Goal: Task Accomplishment & Management: Manage account settings

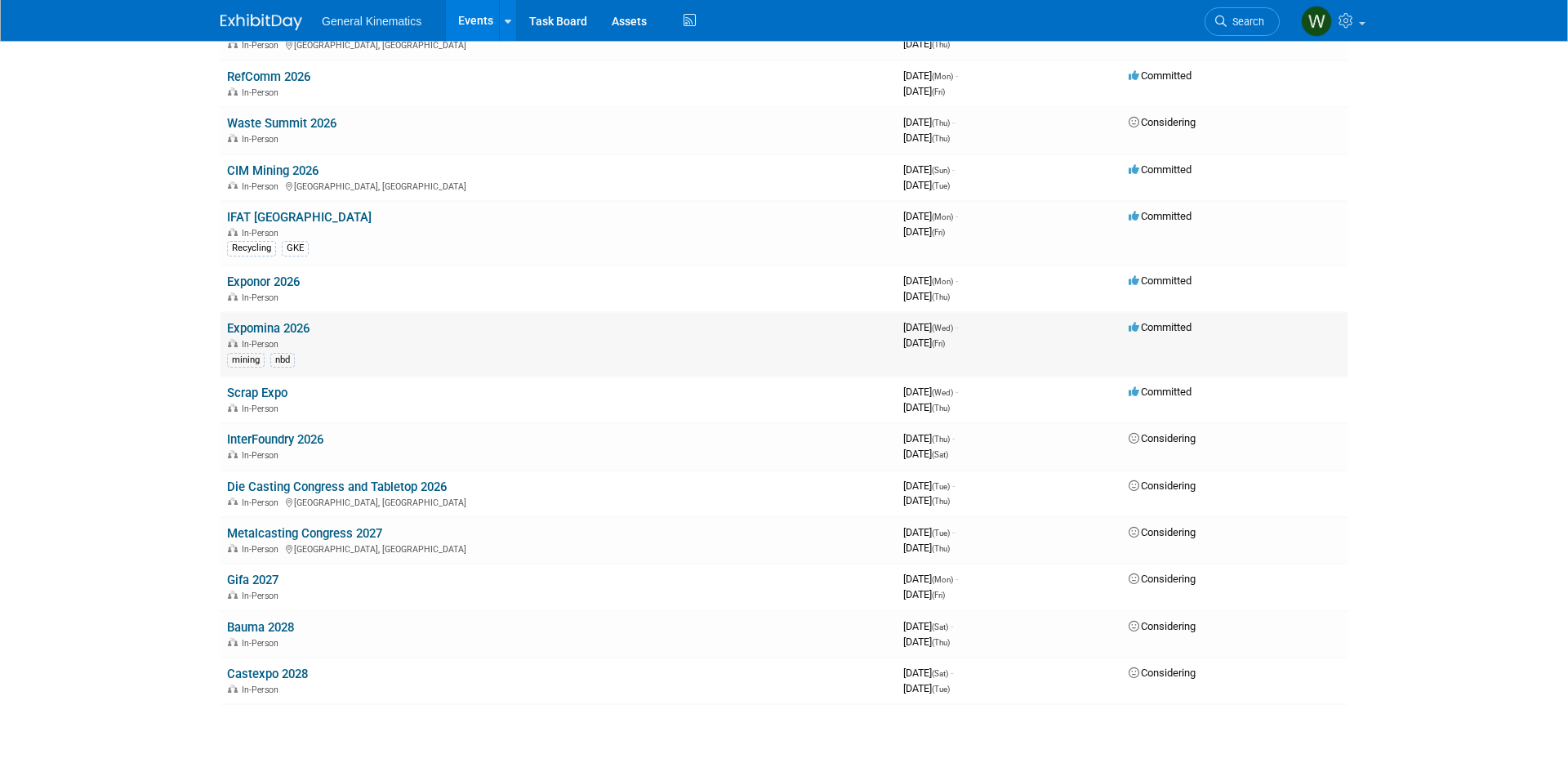
scroll to position [940, 0]
click at [255, 326] on link "Expomina 2026" at bounding box center [268, 330] width 83 height 15
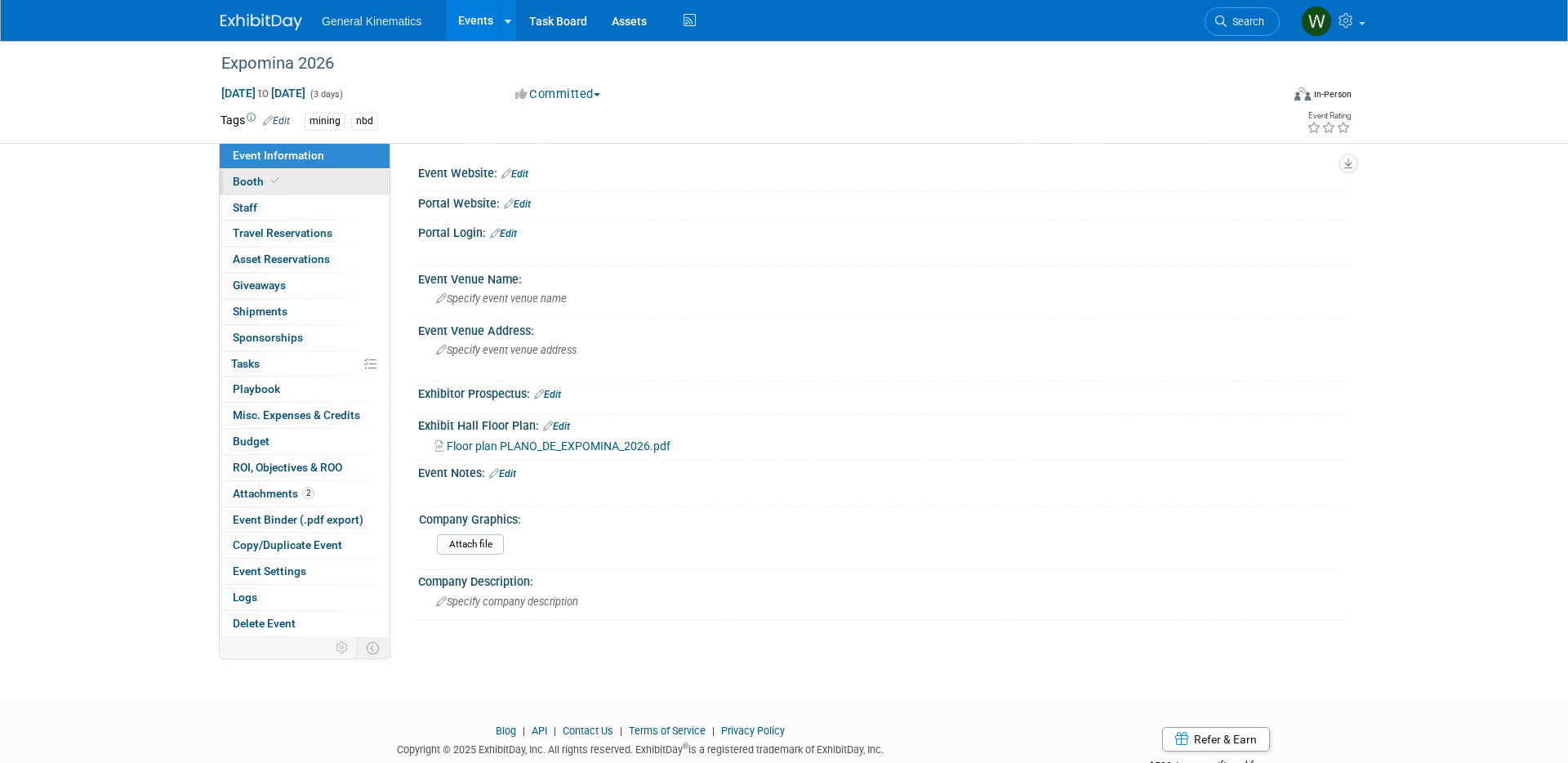
click at [291, 188] on link "Booth" at bounding box center [304, 182] width 169 height 25
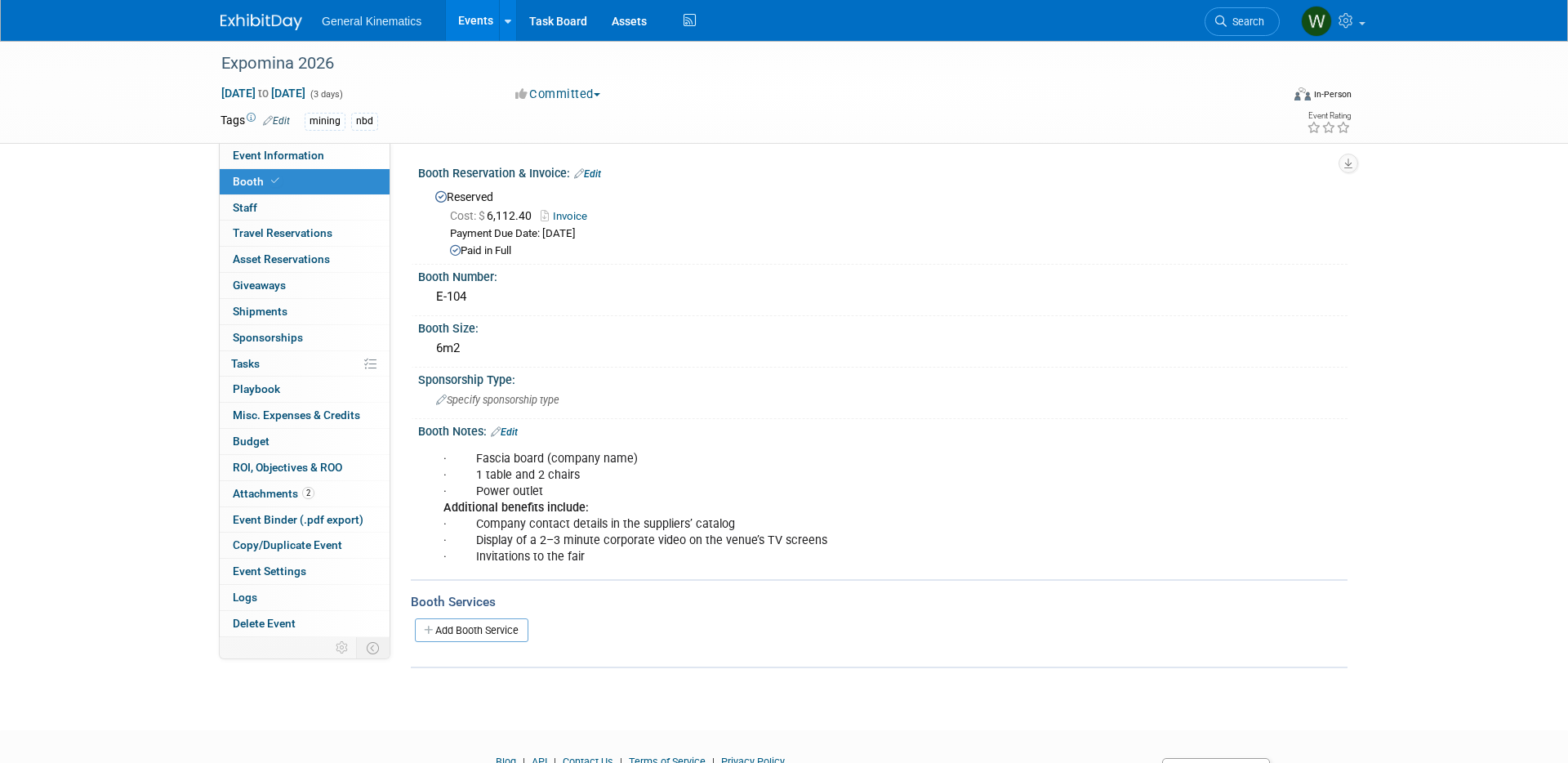
click at [572, 210] on link "Invoice" at bounding box center [567, 215] width 55 height 12
click at [590, 174] on link "Edit" at bounding box center [587, 174] width 27 height 11
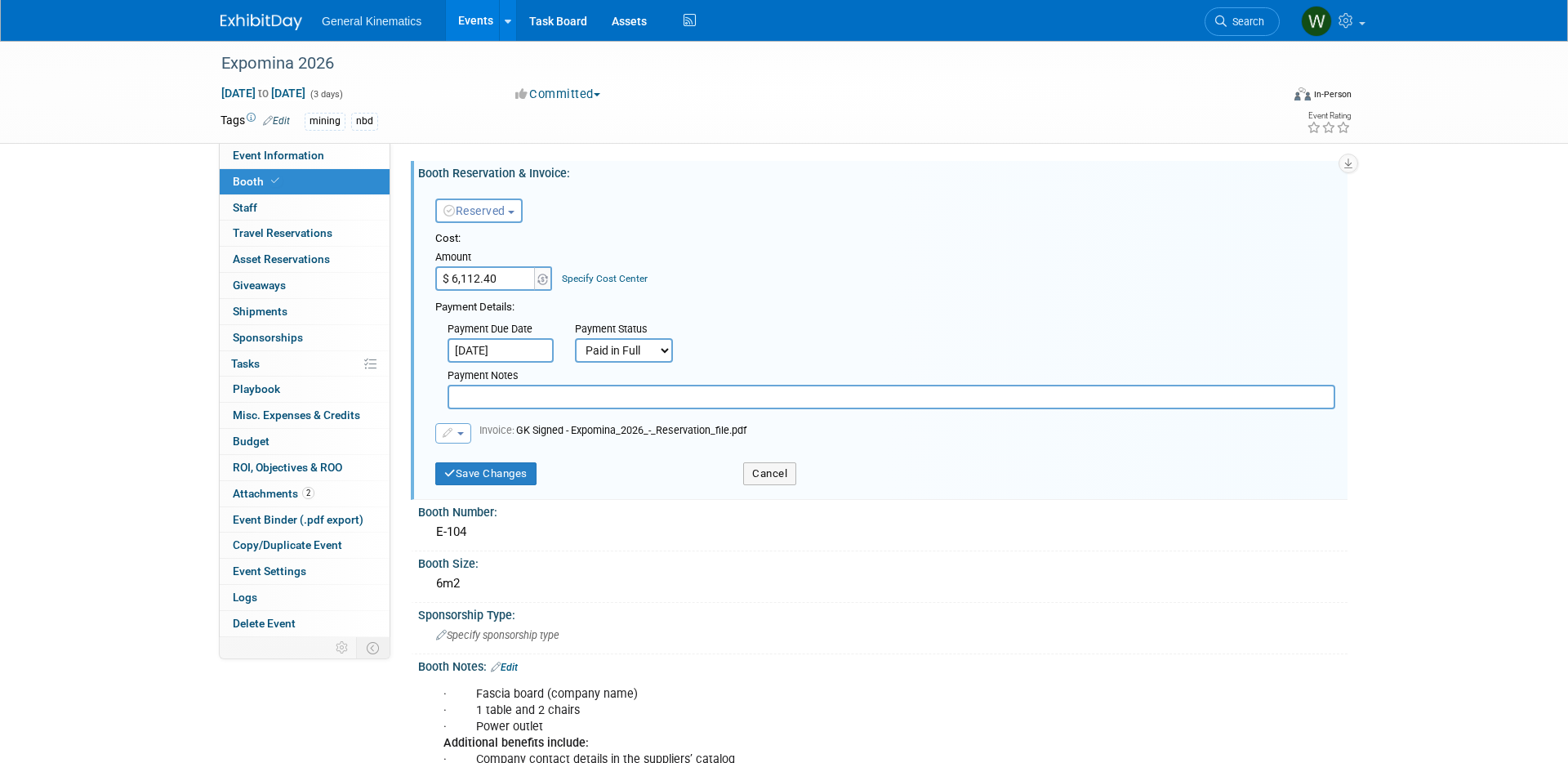
drag, startPoint x: 503, startPoint y: 278, endPoint x: 521, endPoint y: 275, distance: 18.2
click at [521, 275] on input "$ 6,112.40" at bounding box center [486, 279] width 102 height 24
click at [456, 271] on input "$ 5,202.40" at bounding box center [486, 279] width 102 height 24
type input "$ 6,202.40"
click at [496, 402] on input "text" at bounding box center [891, 397] width 887 height 24
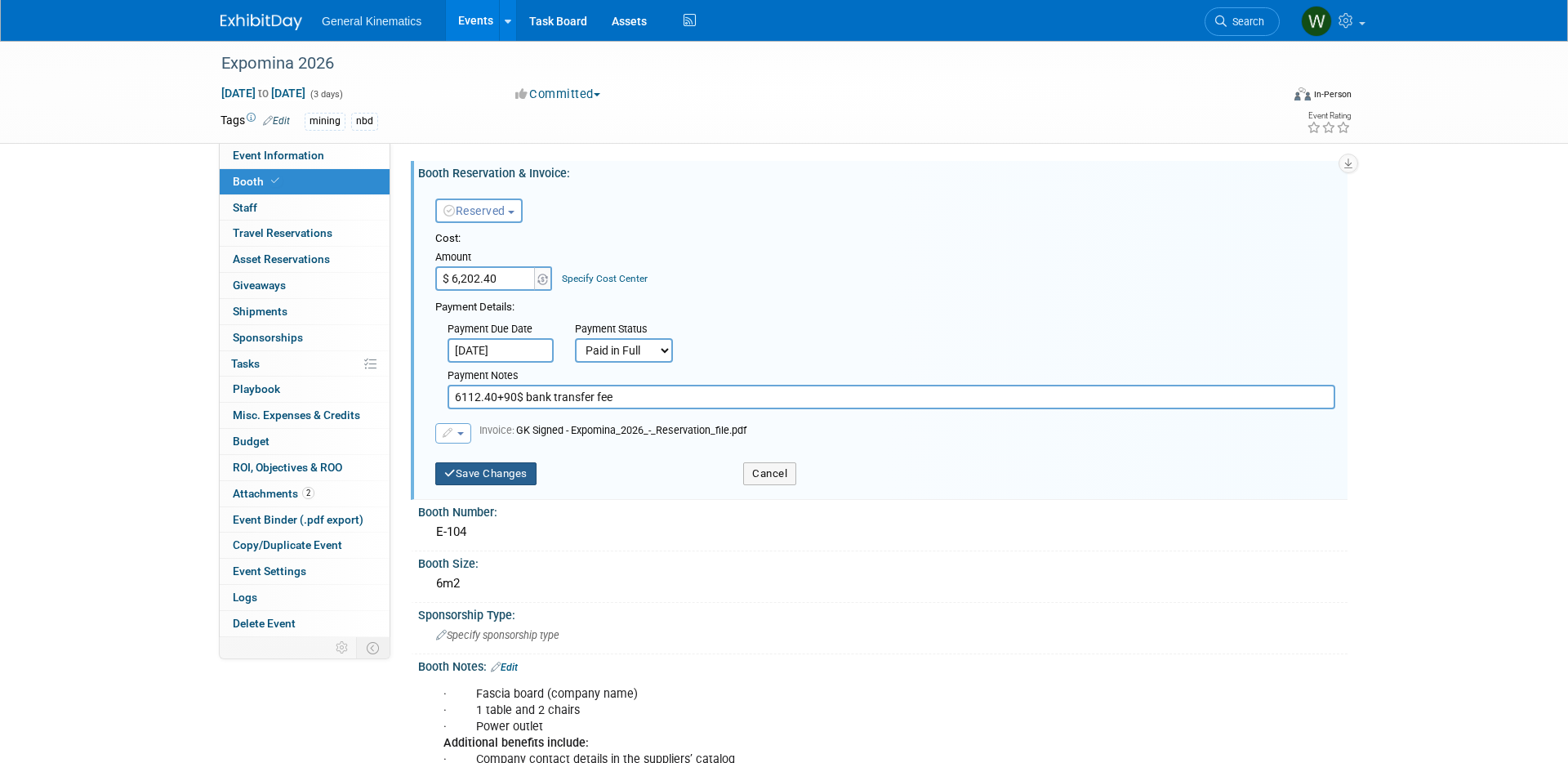
type input "6112.40+90$ bank transfer fee"
click at [503, 472] on button "Save Changes" at bounding box center [485, 473] width 101 height 23
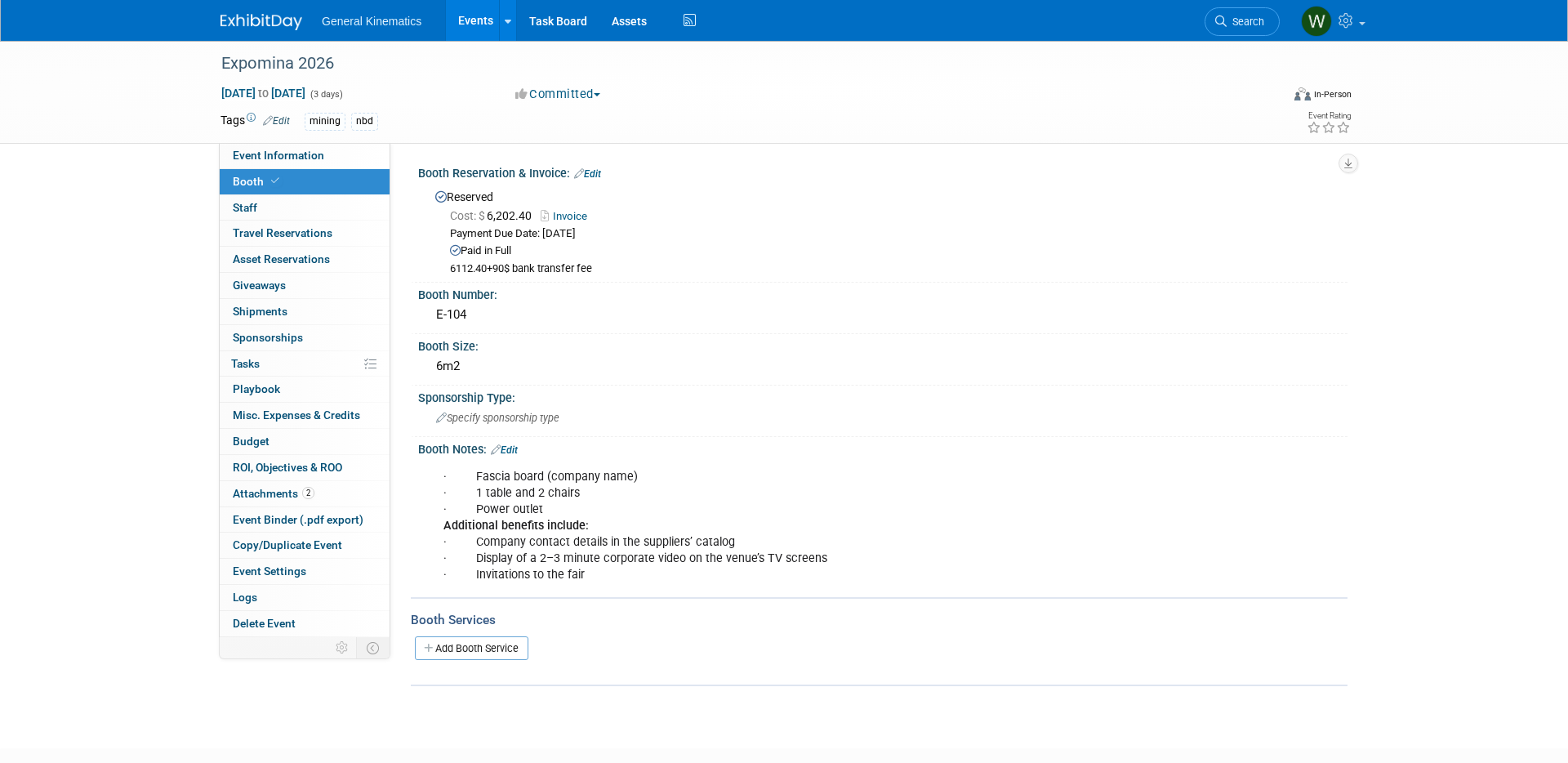
drag, startPoint x: 266, startPoint y: 14, endPoint x: 250, endPoint y: 11, distance: 16.3
click at [267, 14] on img at bounding box center [262, 22] width 82 height 17
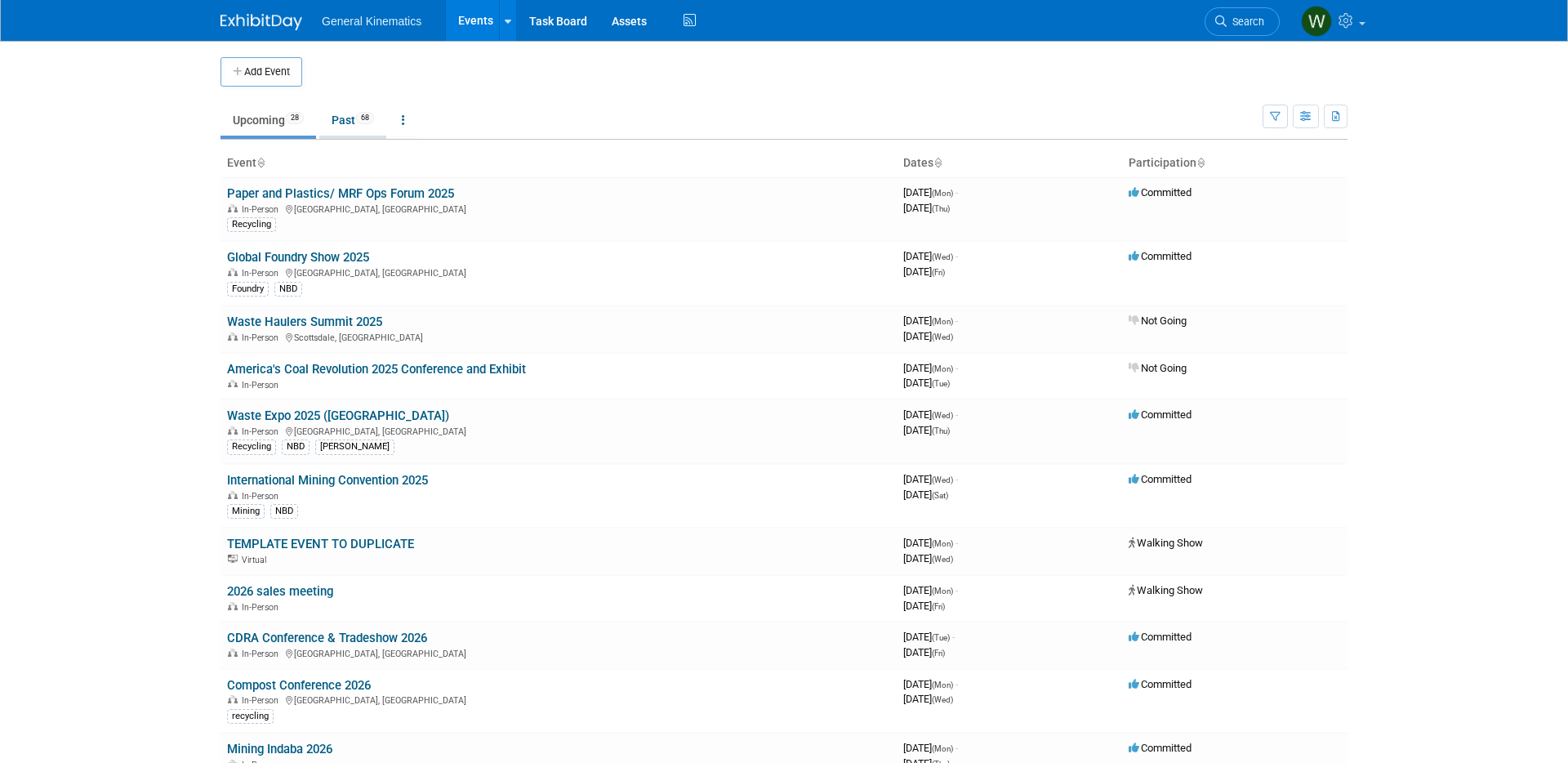
drag, startPoint x: 366, startPoint y: 126, endPoint x: 464, endPoint y: 457, distance: 345.2
click at [347, 131] on link "Past 68" at bounding box center [353, 119] width 67 height 31
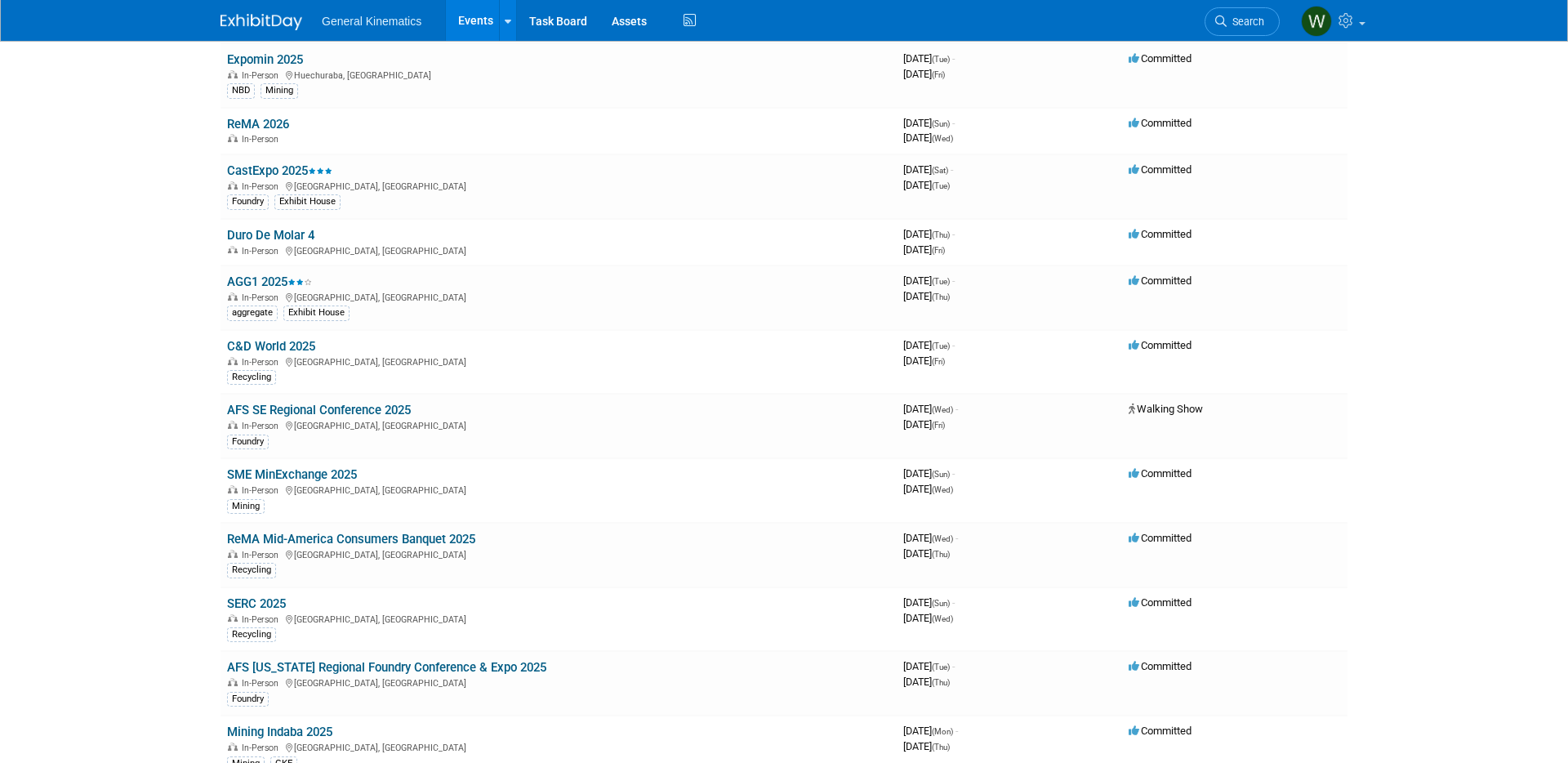
scroll to position [1098, 0]
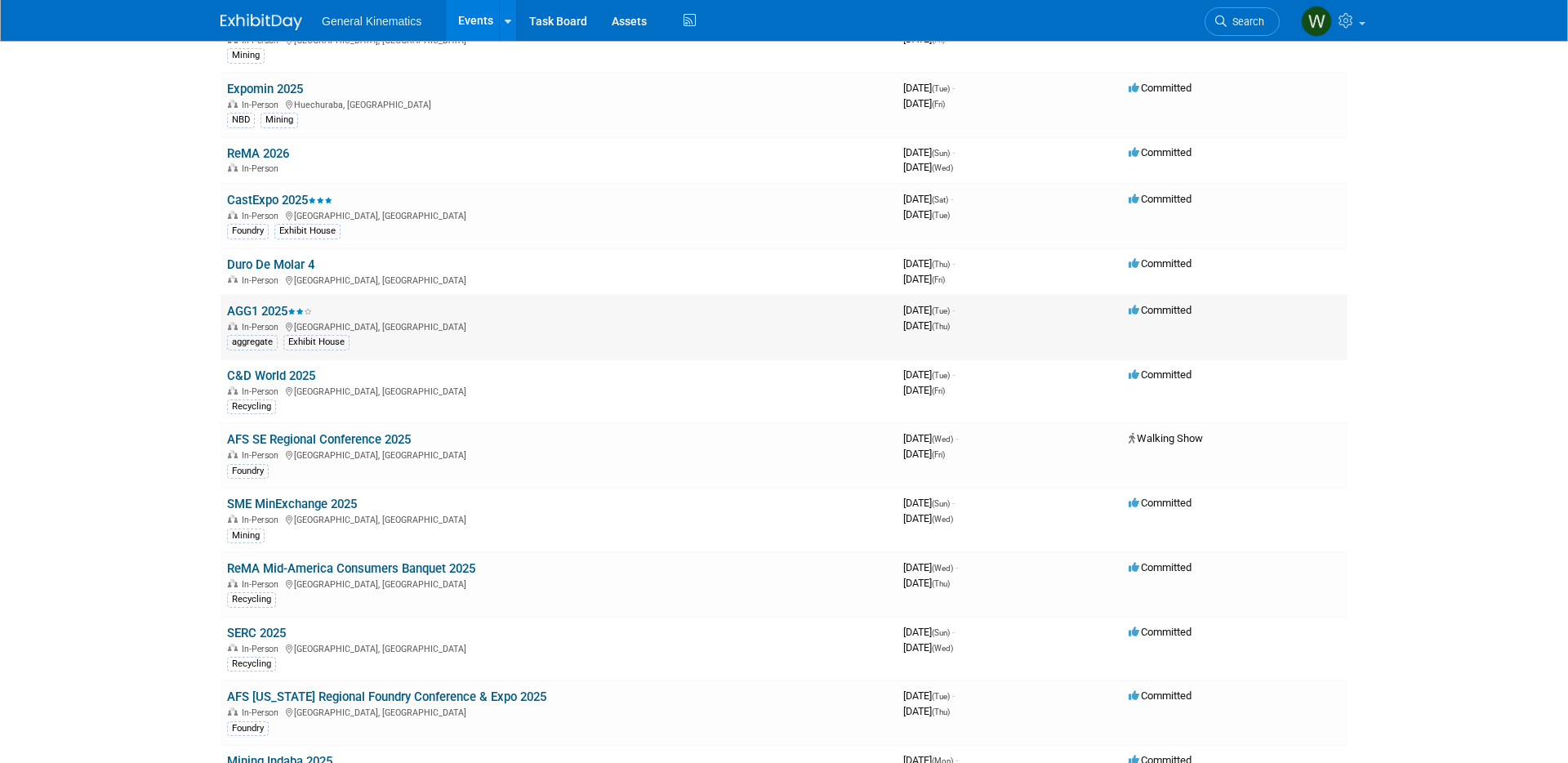
click at [274, 307] on link "AGG1 2025" at bounding box center [269, 311] width 85 height 15
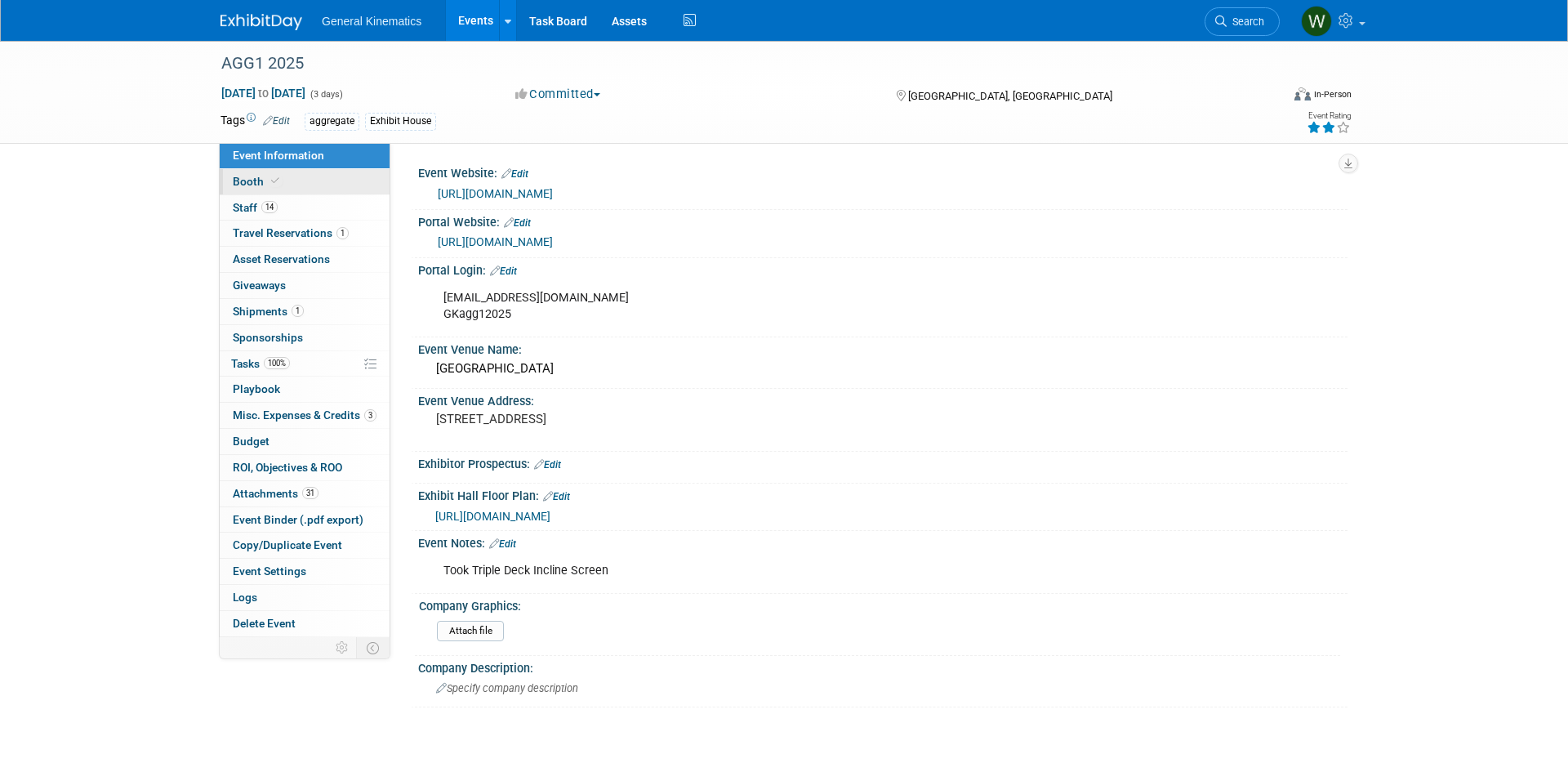
click at [289, 182] on link "Booth" at bounding box center [304, 182] width 169 height 25
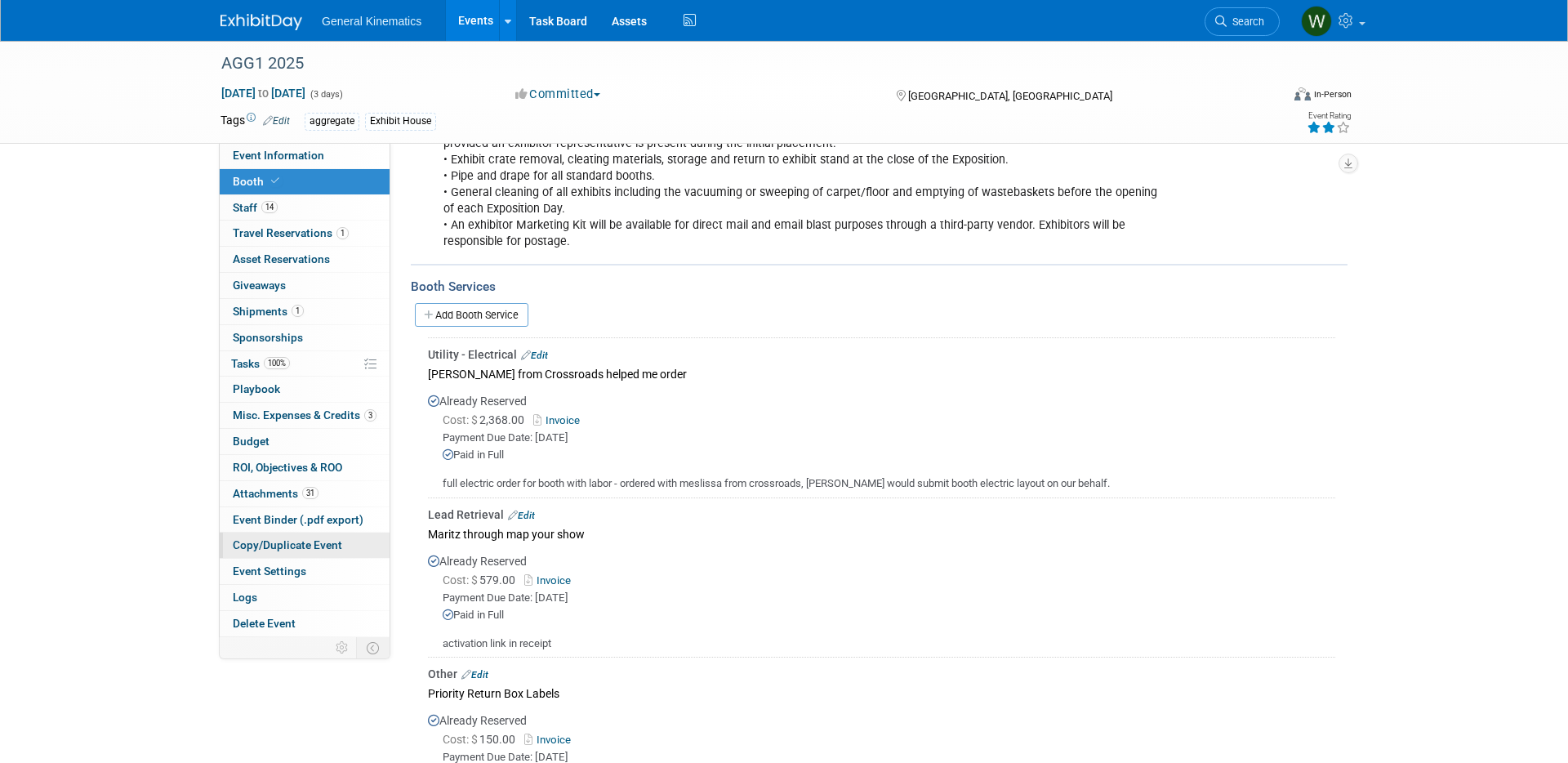
scroll to position [431, 0]
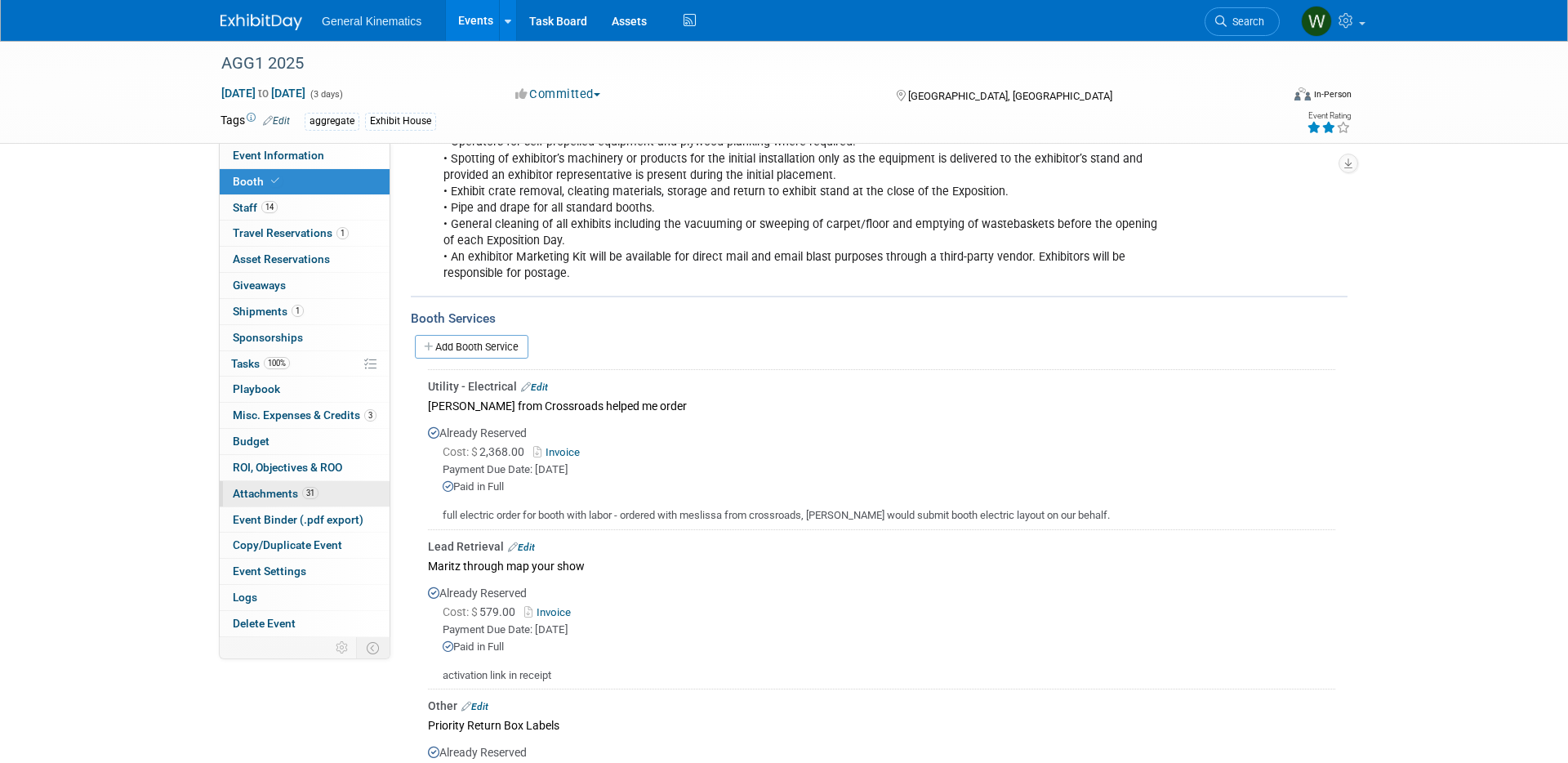
click at [291, 501] on link "31 Attachments 31" at bounding box center [304, 493] width 169 height 25
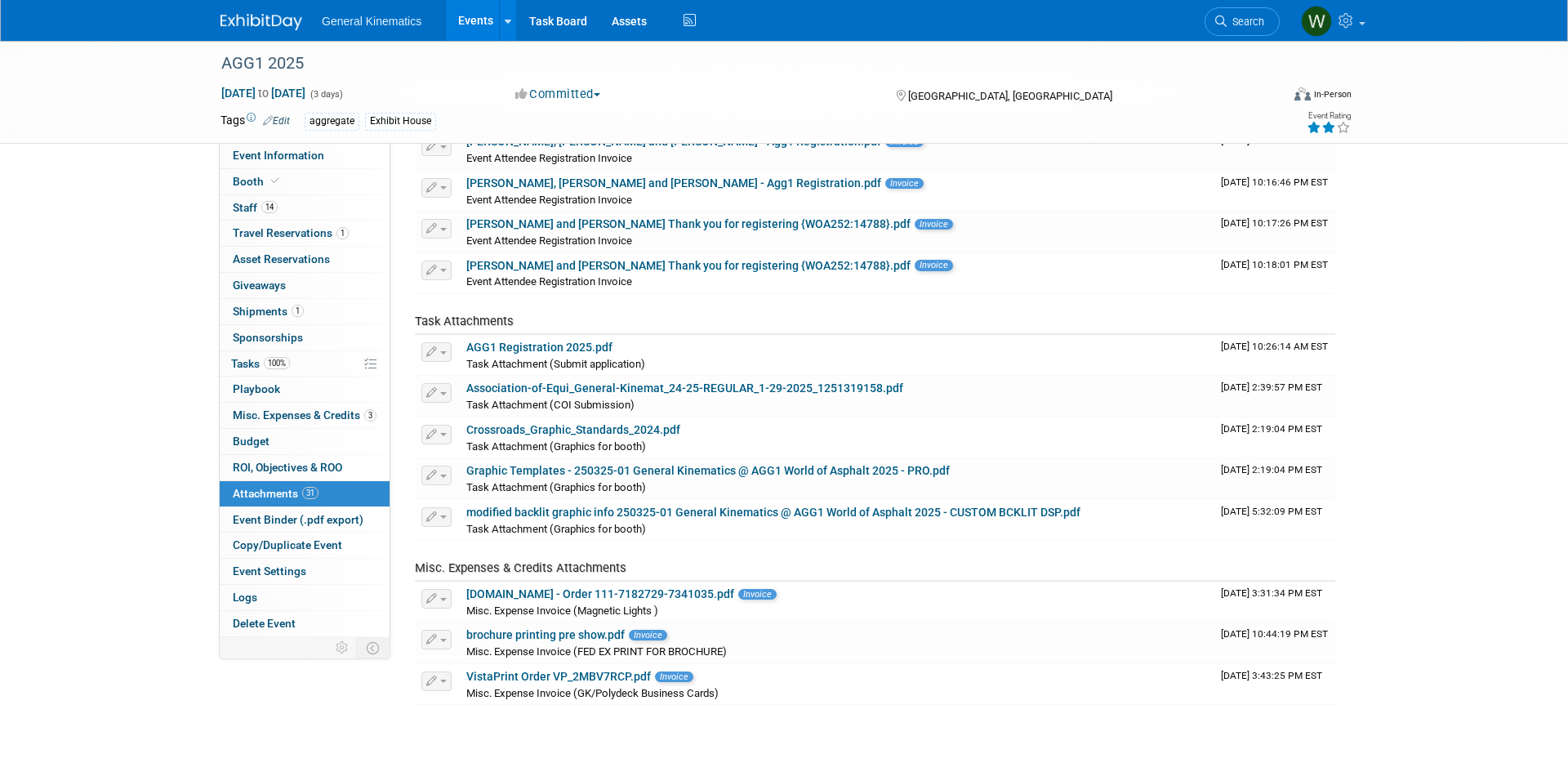
scroll to position [975, 0]
click at [264, 179] on span "Booth" at bounding box center [257, 182] width 49 height 13
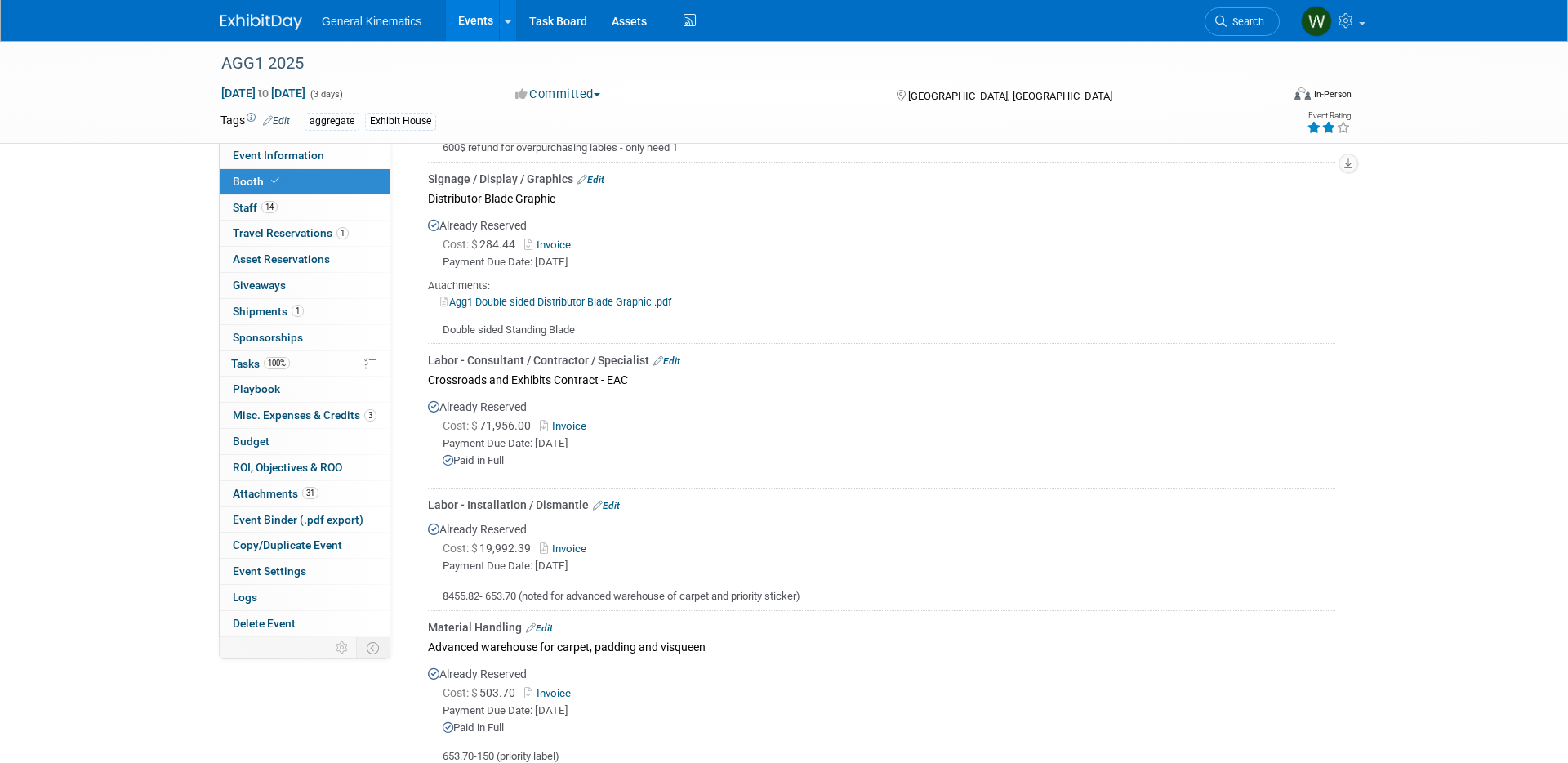
scroll to position [1165, 0]
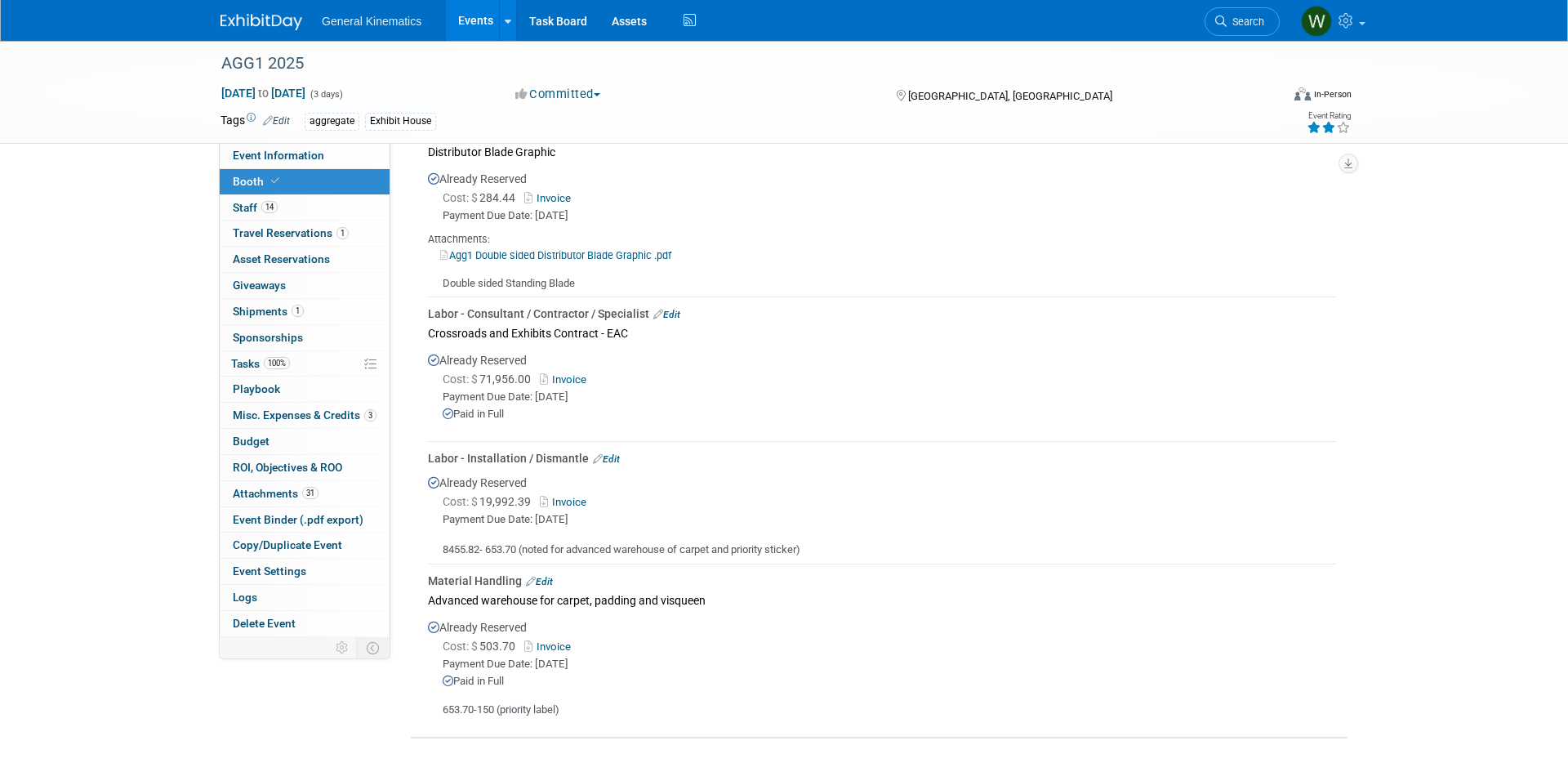
click at [561, 381] on link "Invoice" at bounding box center [566, 379] width 53 height 12
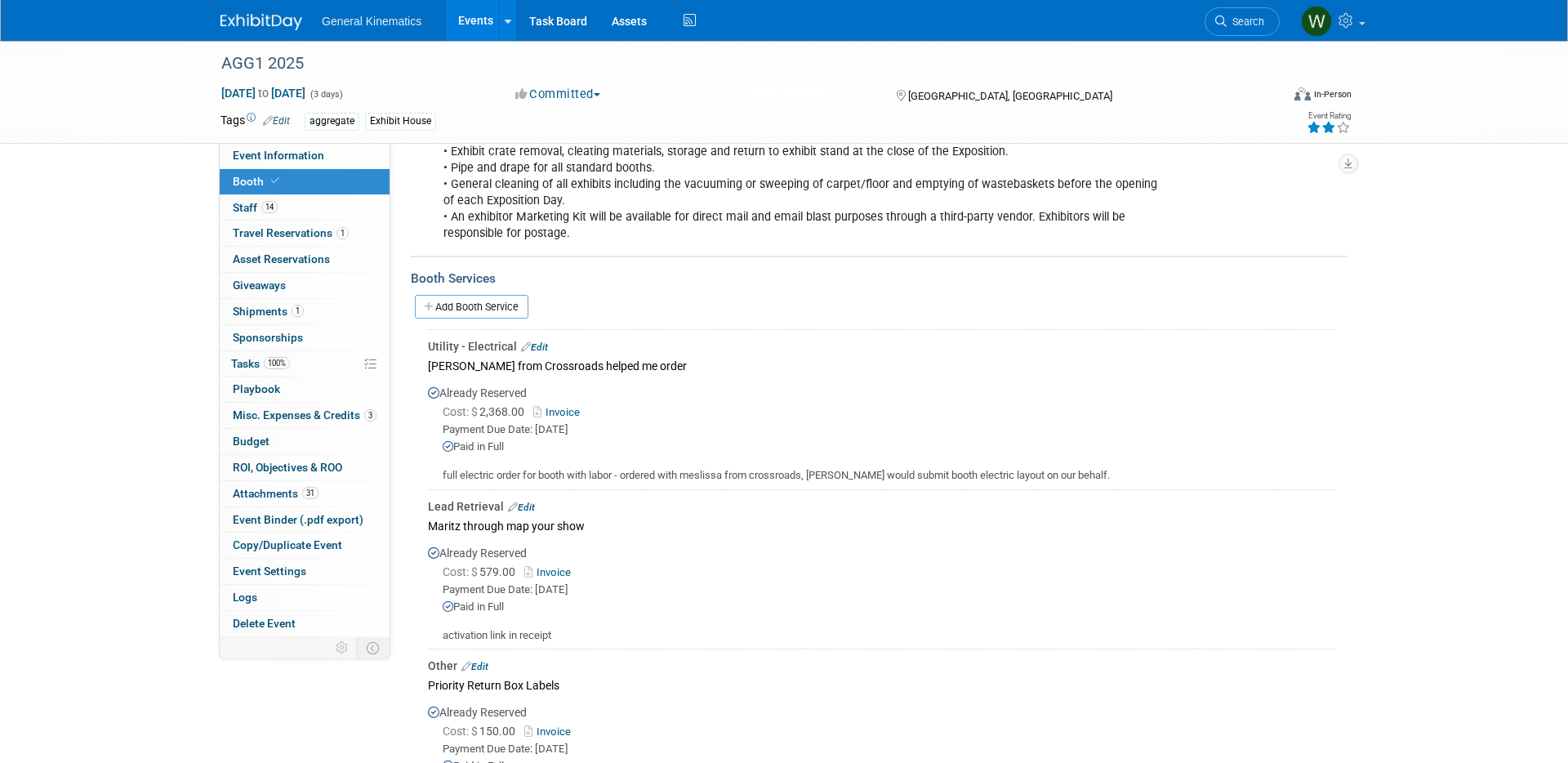
scroll to position [461, 0]
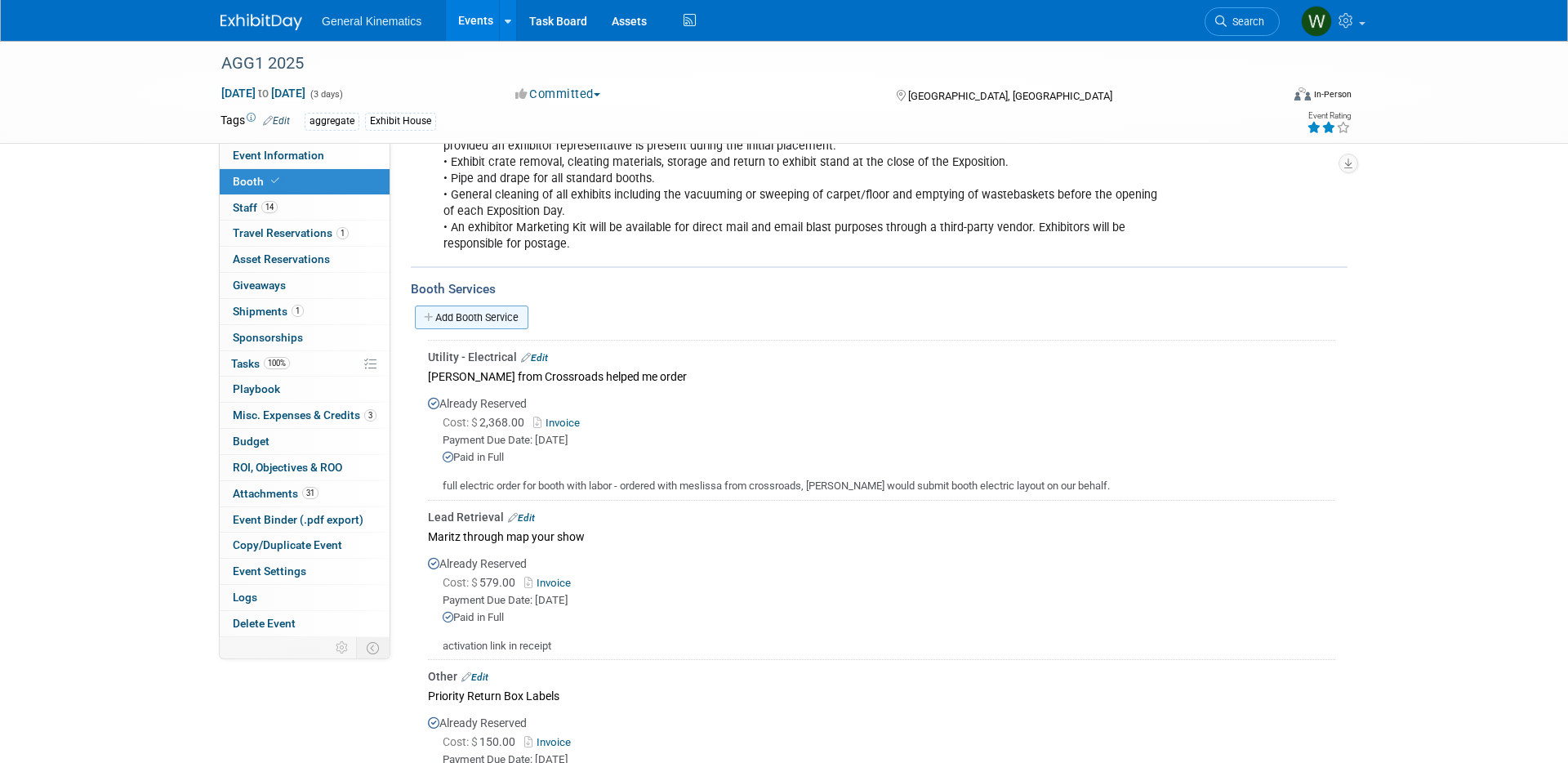
click at [471, 319] on link "Add Booth Service" at bounding box center [471, 317] width 114 height 23
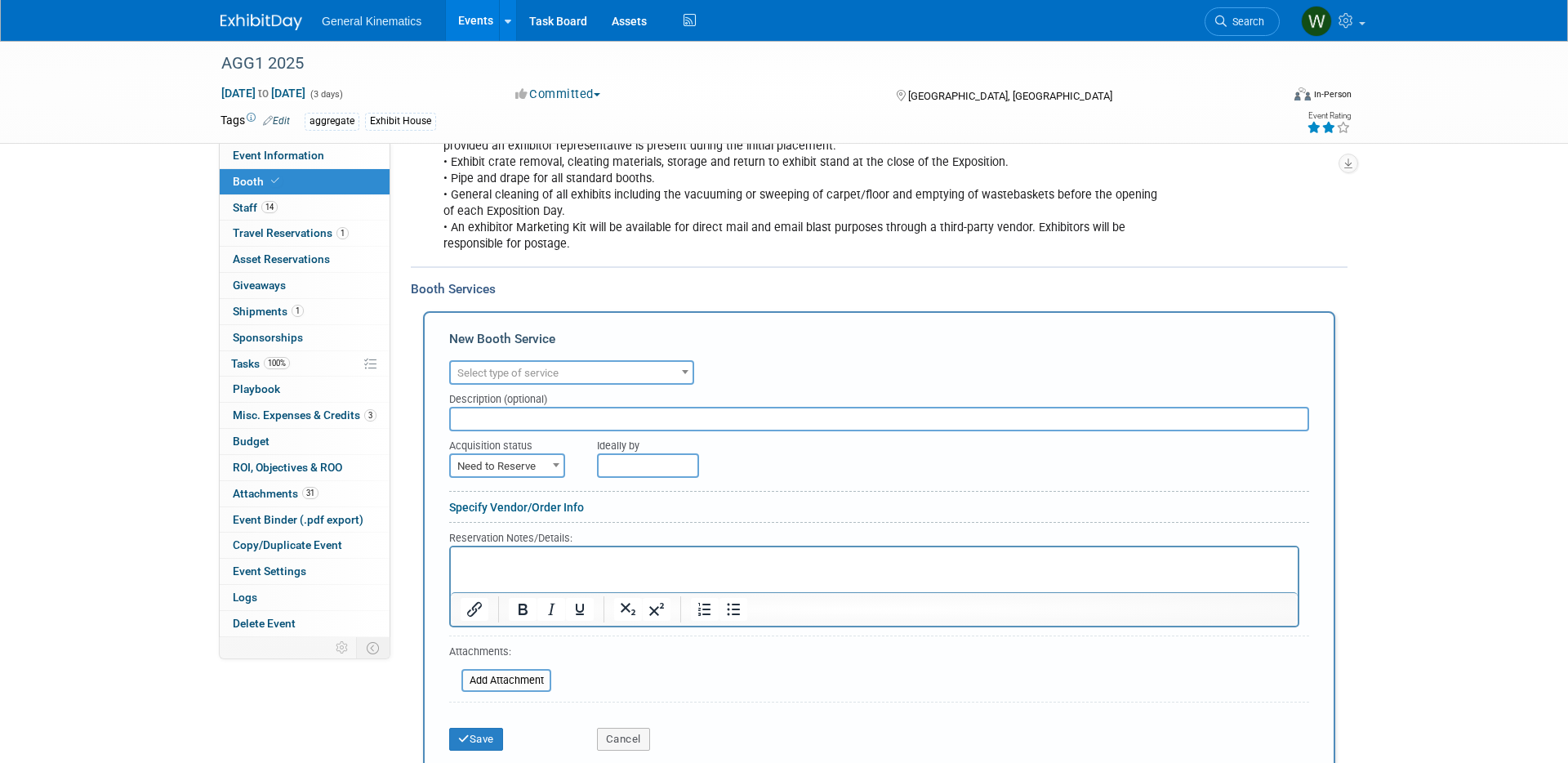
scroll to position [0, 0]
click at [543, 375] on span "Select type of service" at bounding box center [507, 373] width 101 height 12
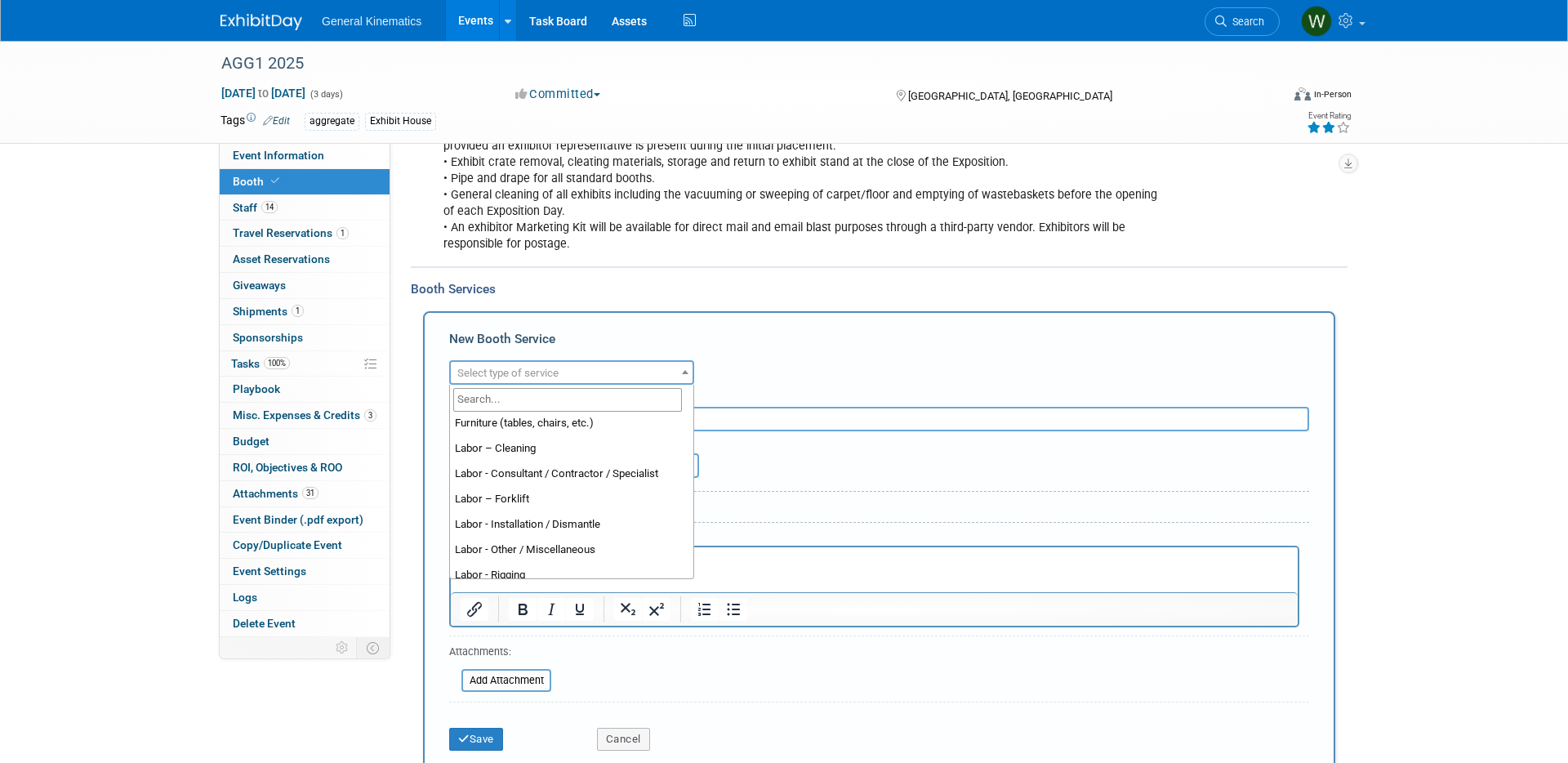
scroll to position [103, 0]
select select "12"
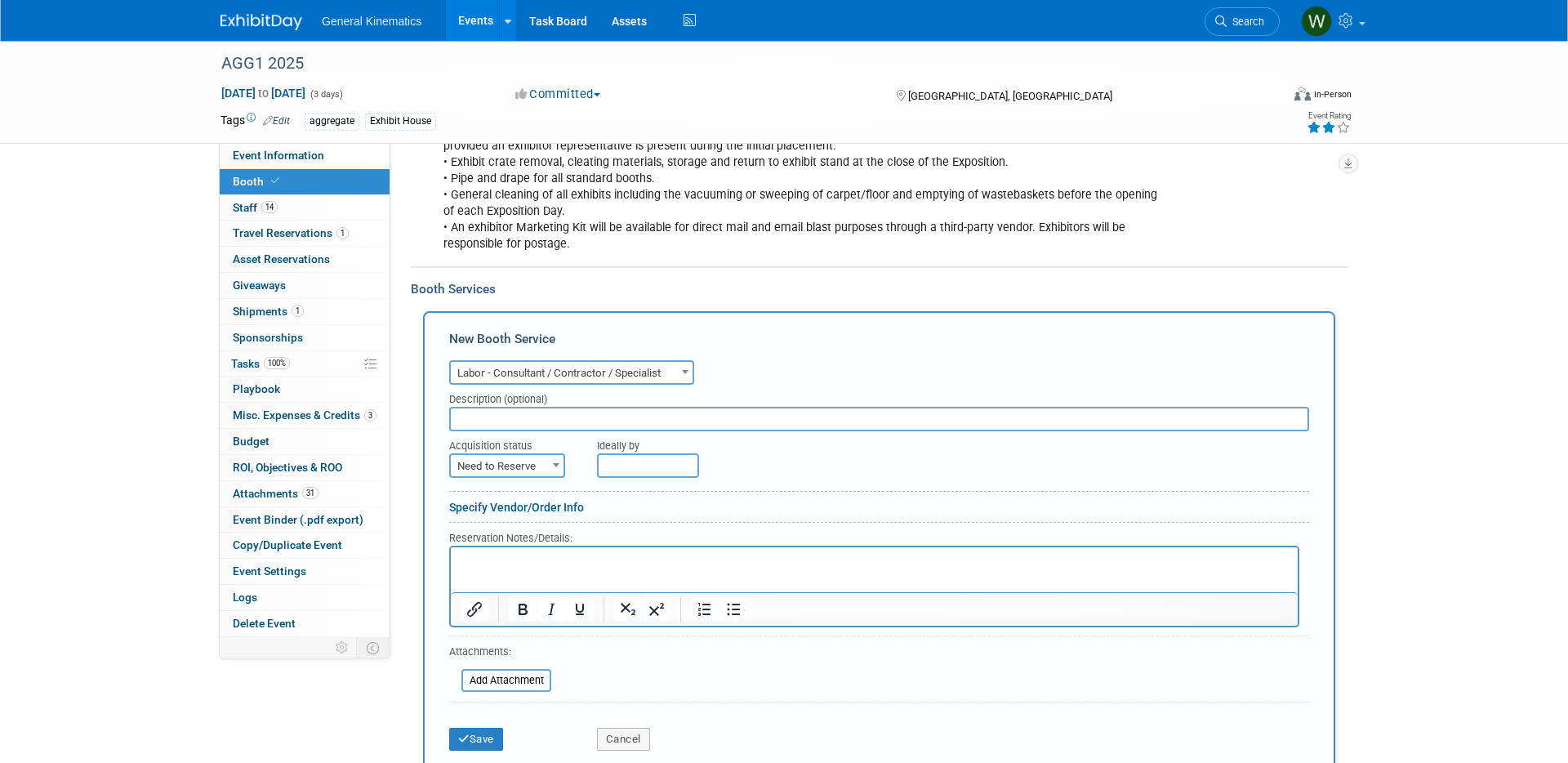
click at [543, 421] on input "text" at bounding box center [878, 419] width 859 height 24
type input "Final Crossroads payment post show"
click at [474, 461] on span "Need to Reserve" at bounding box center [507, 466] width 113 height 23
select select "2"
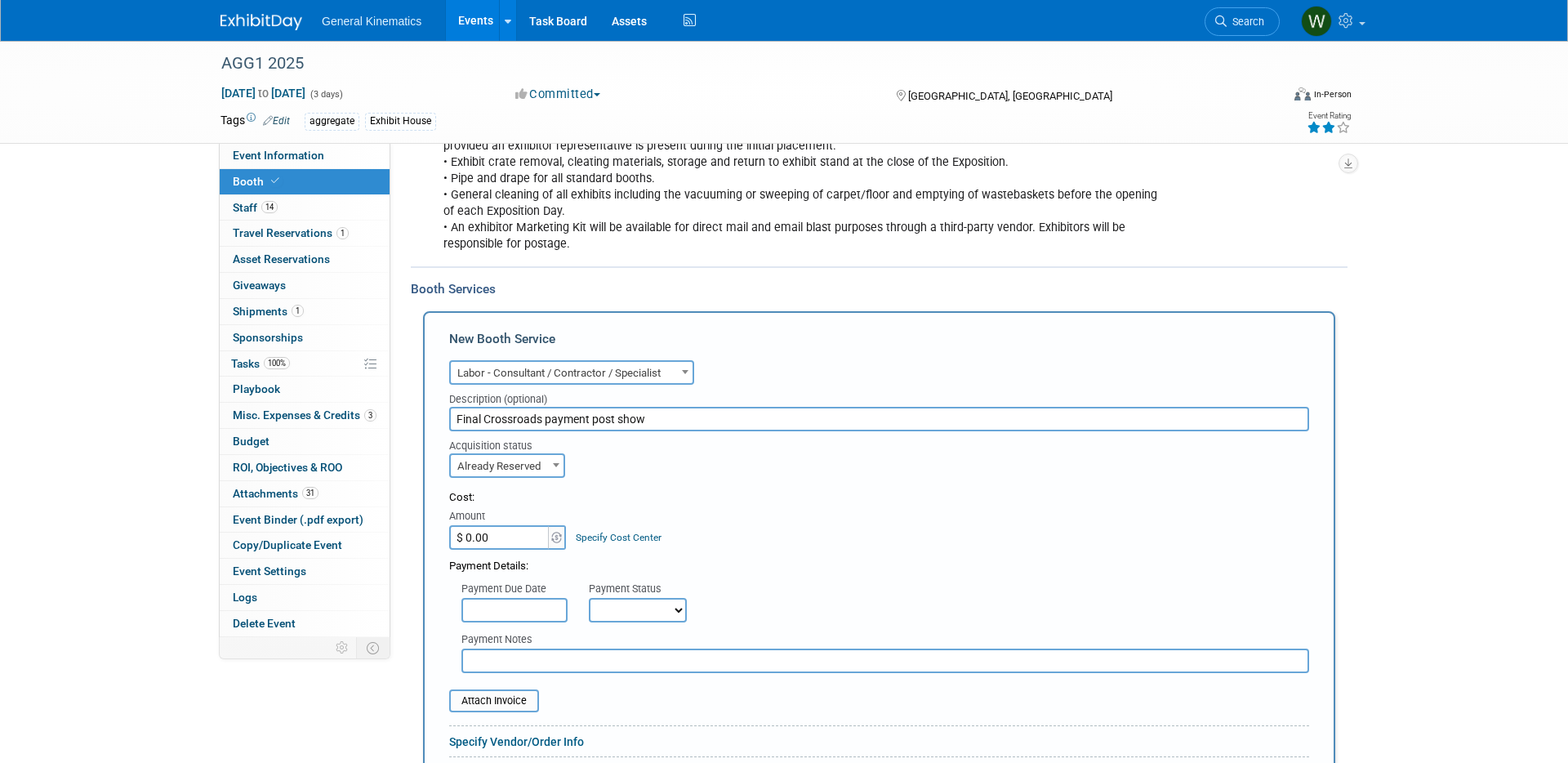
click at [497, 536] on input "$ 0.00" at bounding box center [500, 538] width 102 height 24
type input "$ 2,826.65"
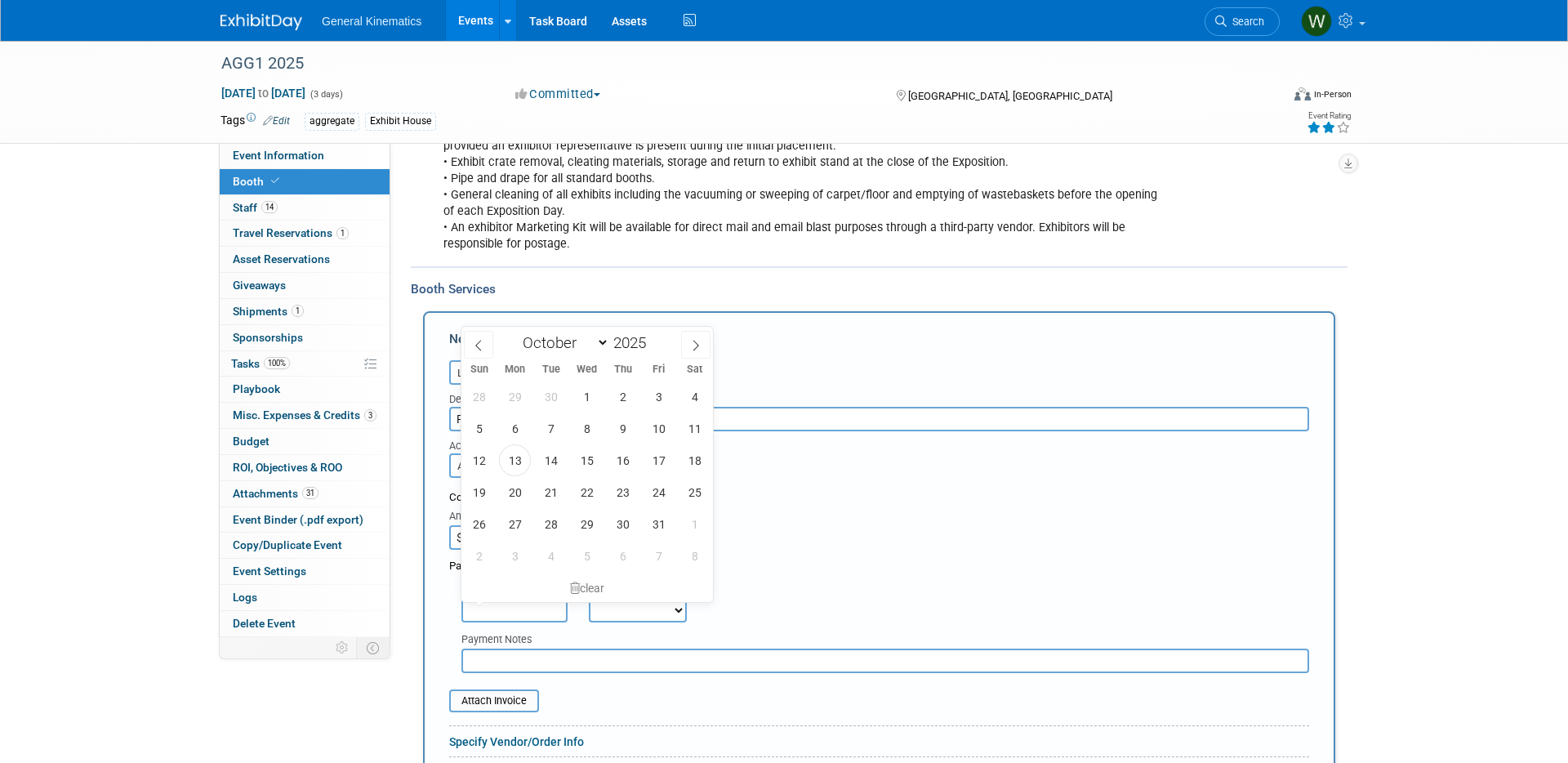
click at [508, 609] on input "text" at bounding box center [514, 610] width 106 height 24
click at [601, 342] on select "January February March April May June July August September October November De…" at bounding box center [561, 343] width 94 height 20
select select "8"
click at [515, 333] on select "January February March April May June July August September October November De…" at bounding box center [561, 343] width 94 height 20
click at [651, 426] on span "12" at bounding box center [658, 429] width 32 height 32
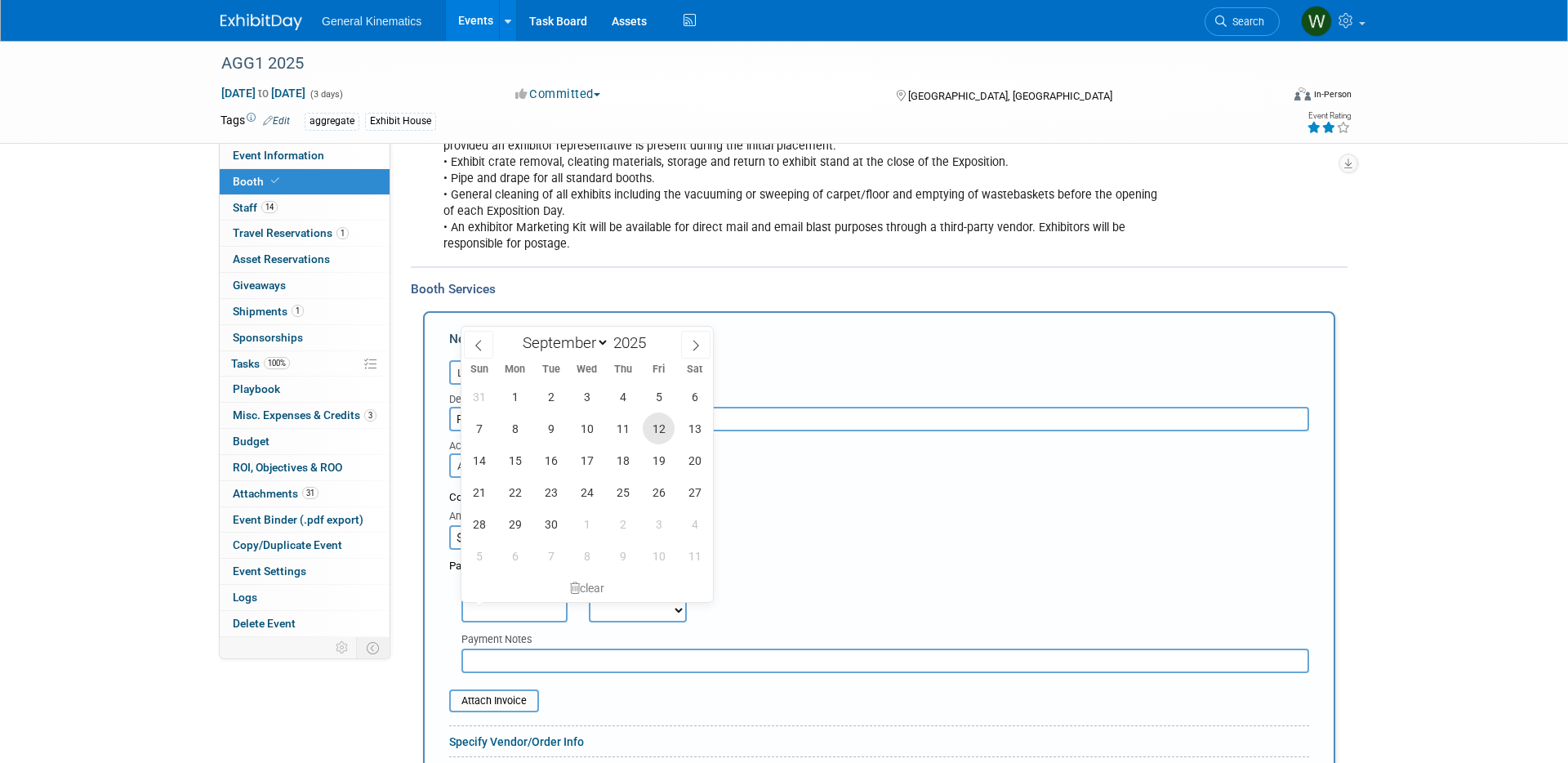
type input "Sep 12, 2025"
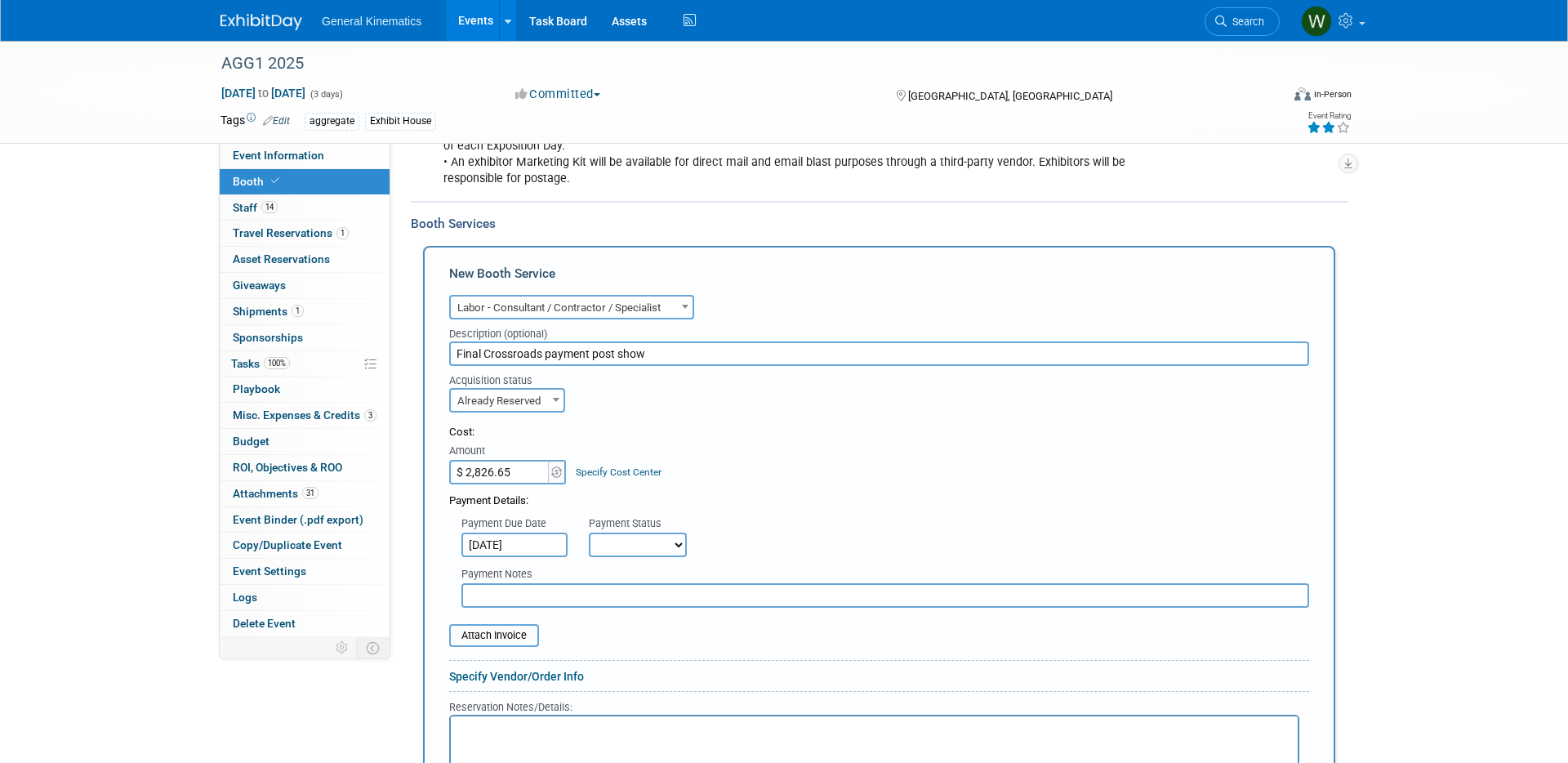
scroll to position [551, 0]
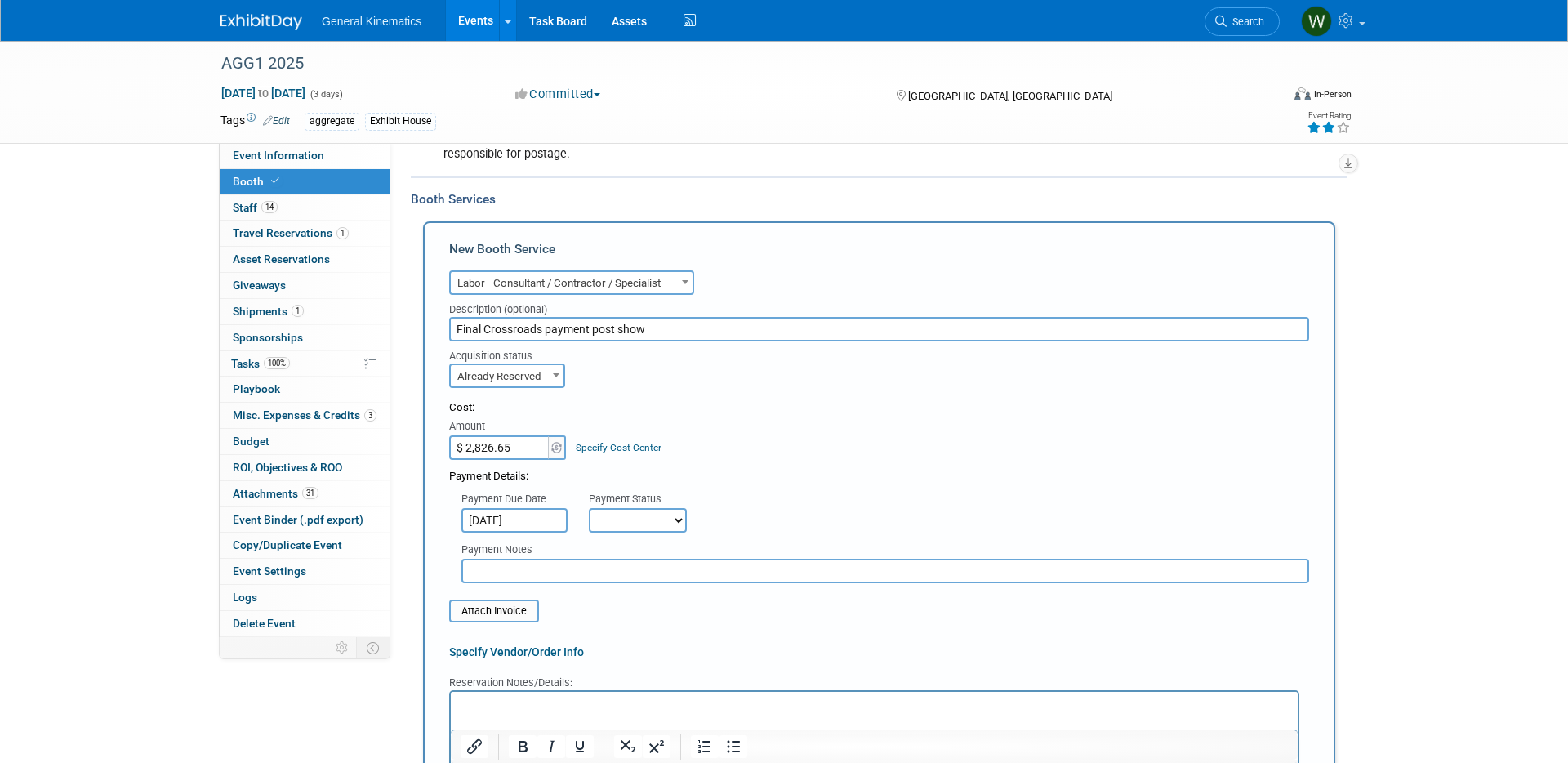
click at [647, 524] on select "Not Paid Yet Partially Paid Paid in Full" at bounding box center [637, 520] width 98 height 24
select select "1"
click at [588, 508] on select "Not Paid Yet Partially Paid Paid in Full" at bounding box center [637, 520] width 98 height 24
click at [507, 608] on input "file" at bounding box center [439, 610] width 195 height 20
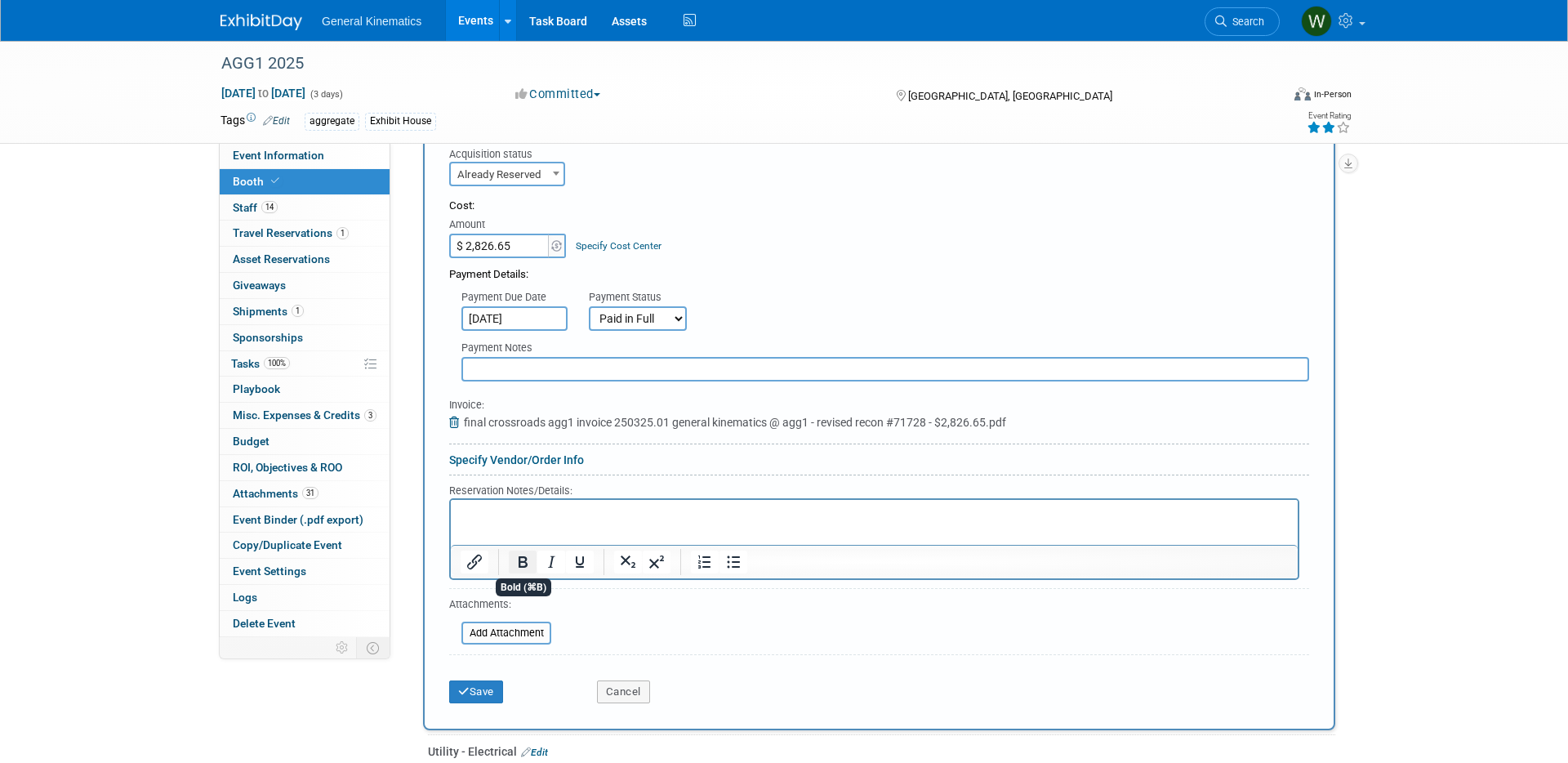
scroll to position [756, 0]
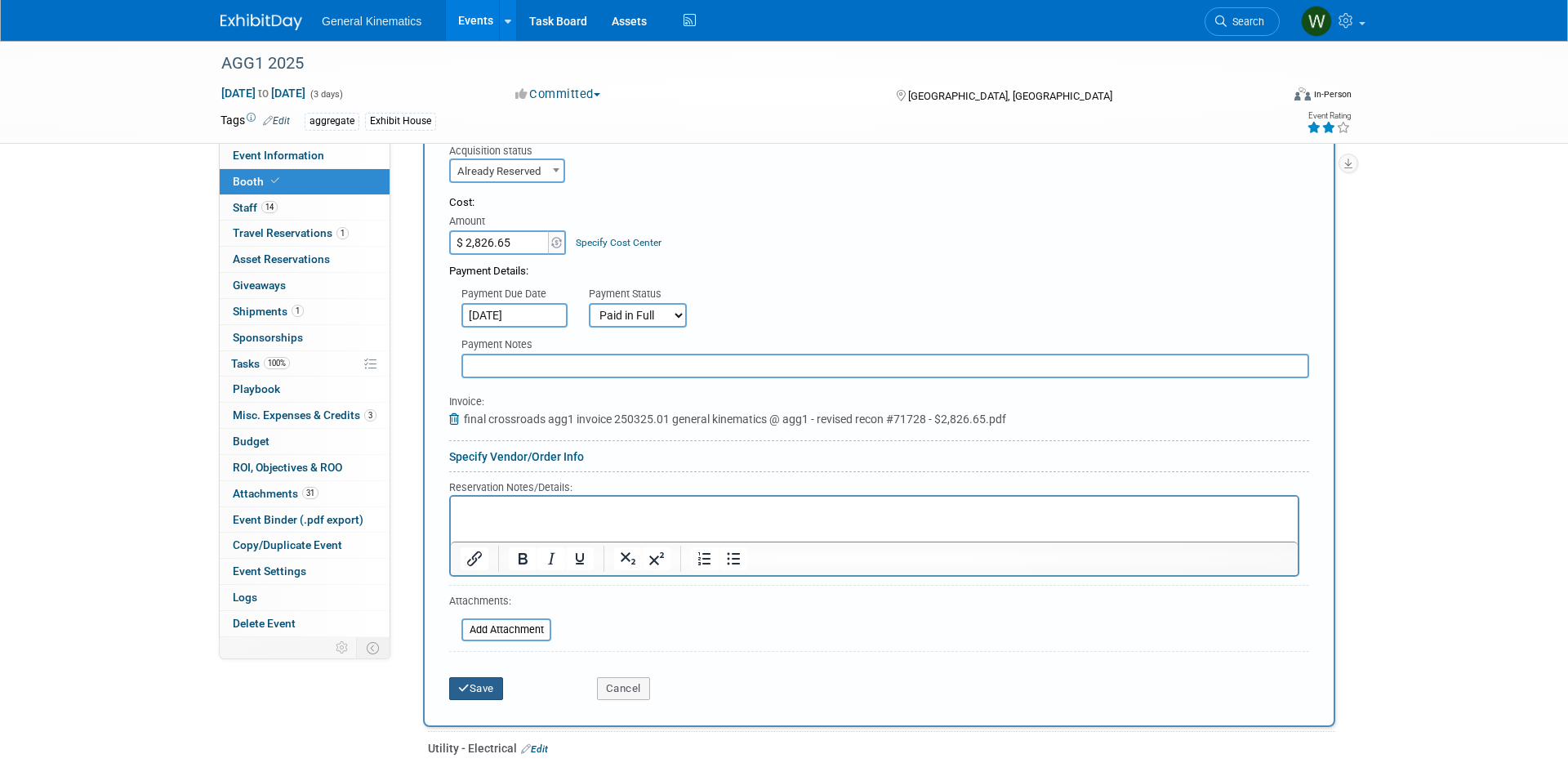
click at [476, 690] on button "Save" at bounding box center [476, 688] width 54 height 23
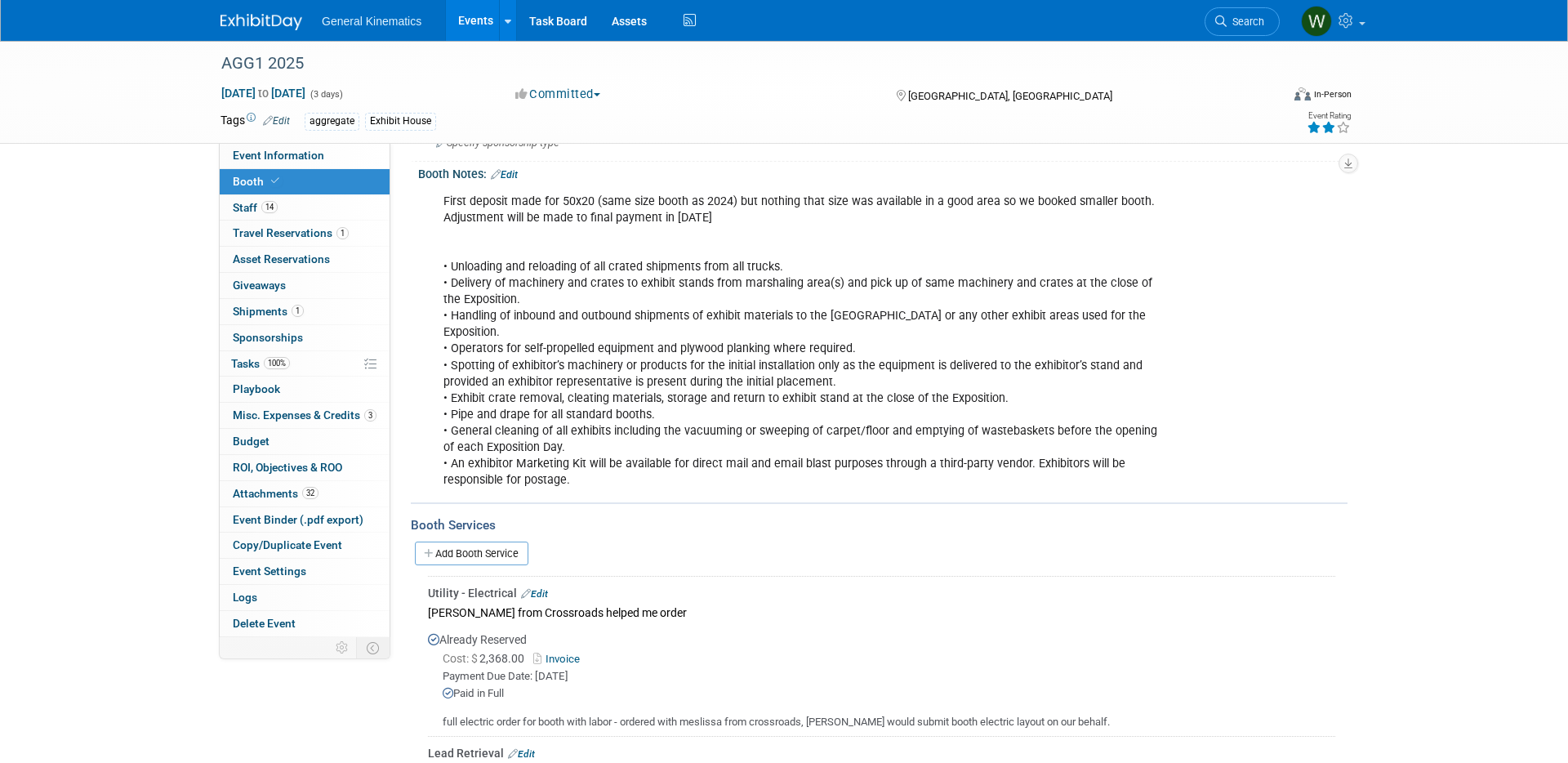
scroll to position [0, 0]
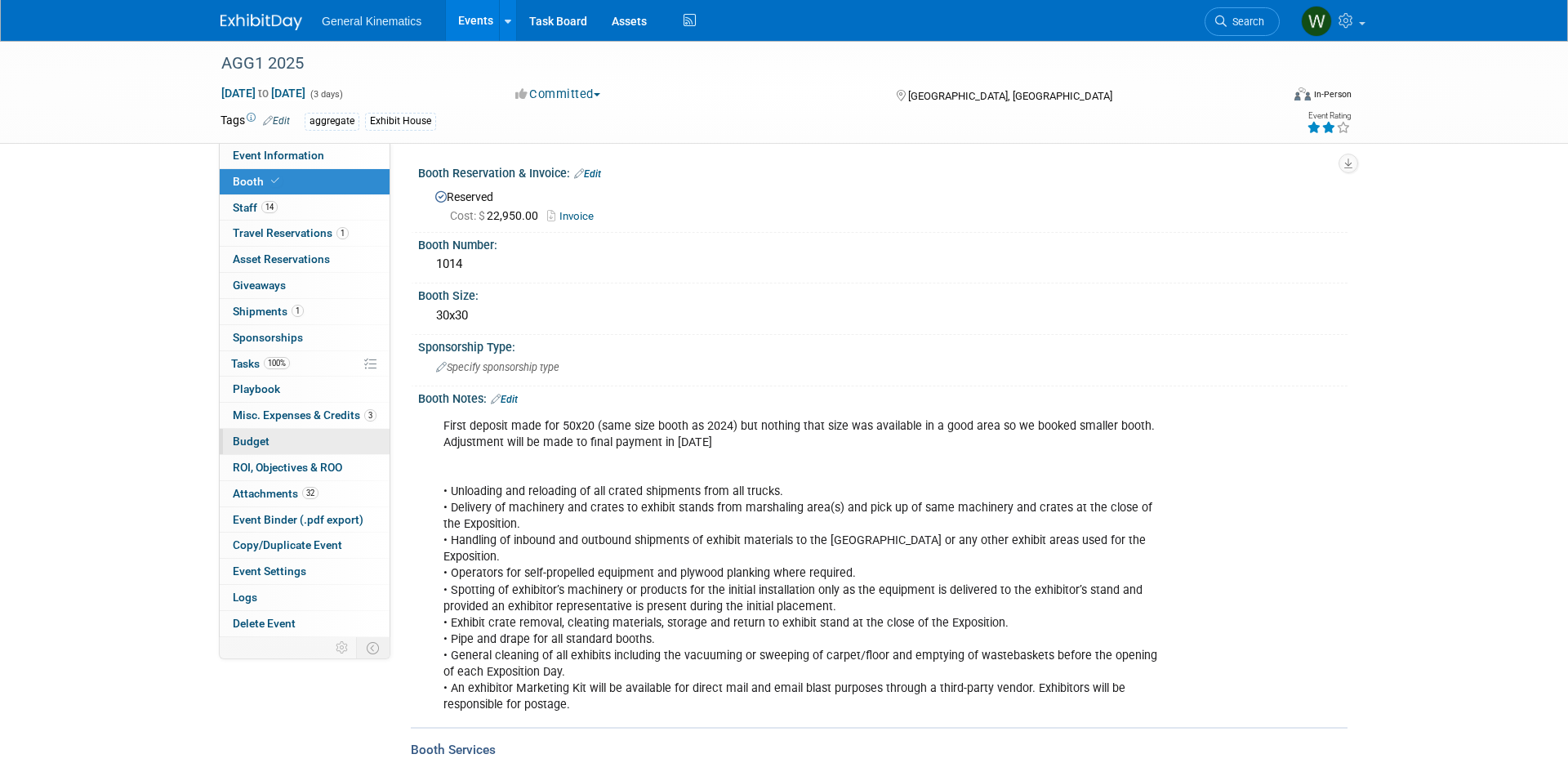
click at [265, 441] on span "Budget" at bounding box center [250, 441] width 36 height 13
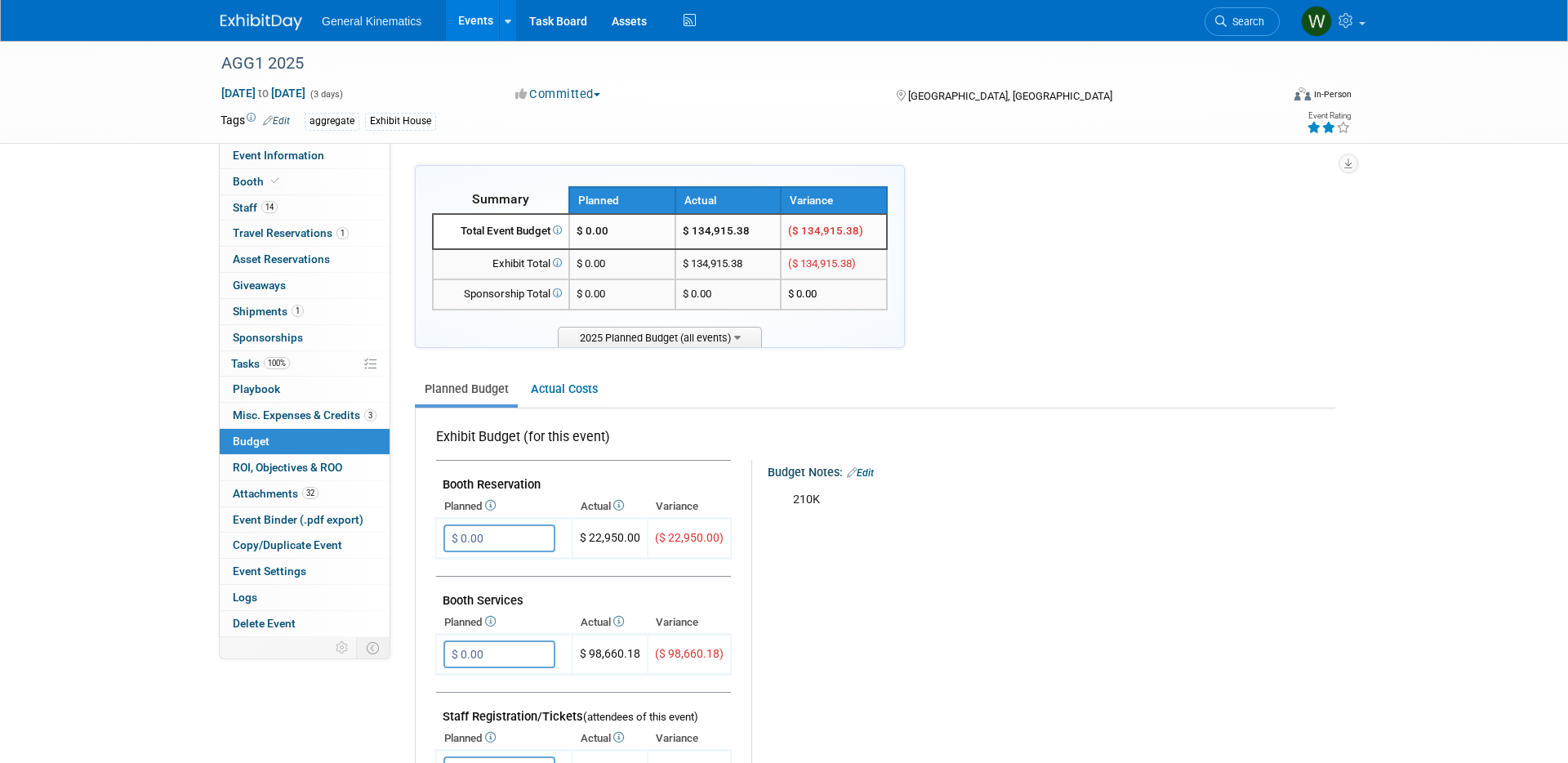
click at [265, 23] on img at bounding box center [262, 22] width 82 height 17
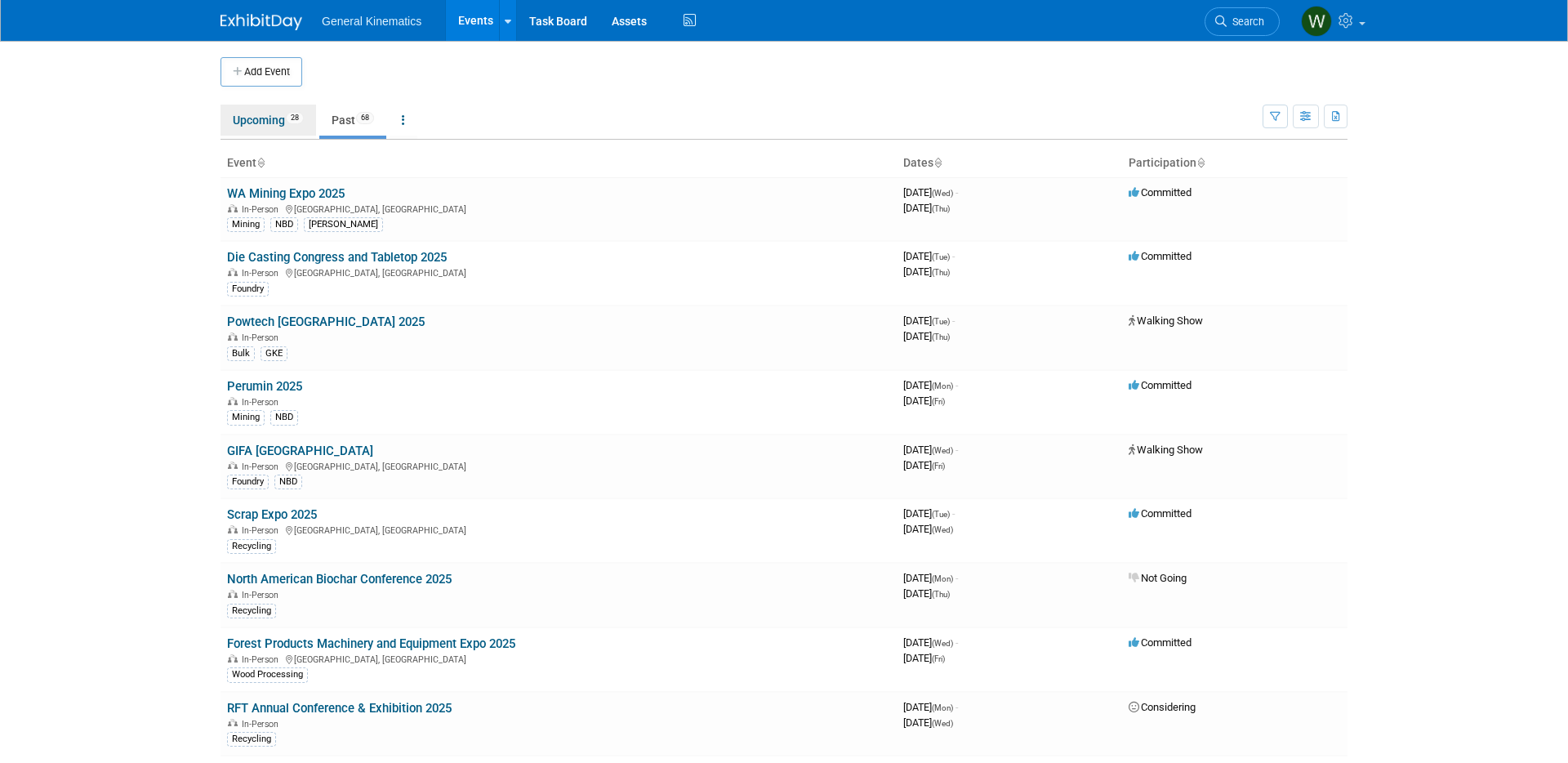
click at [261, 122] on link "Upcoming 28" at bounding box center [268, 119] width 96 height 31
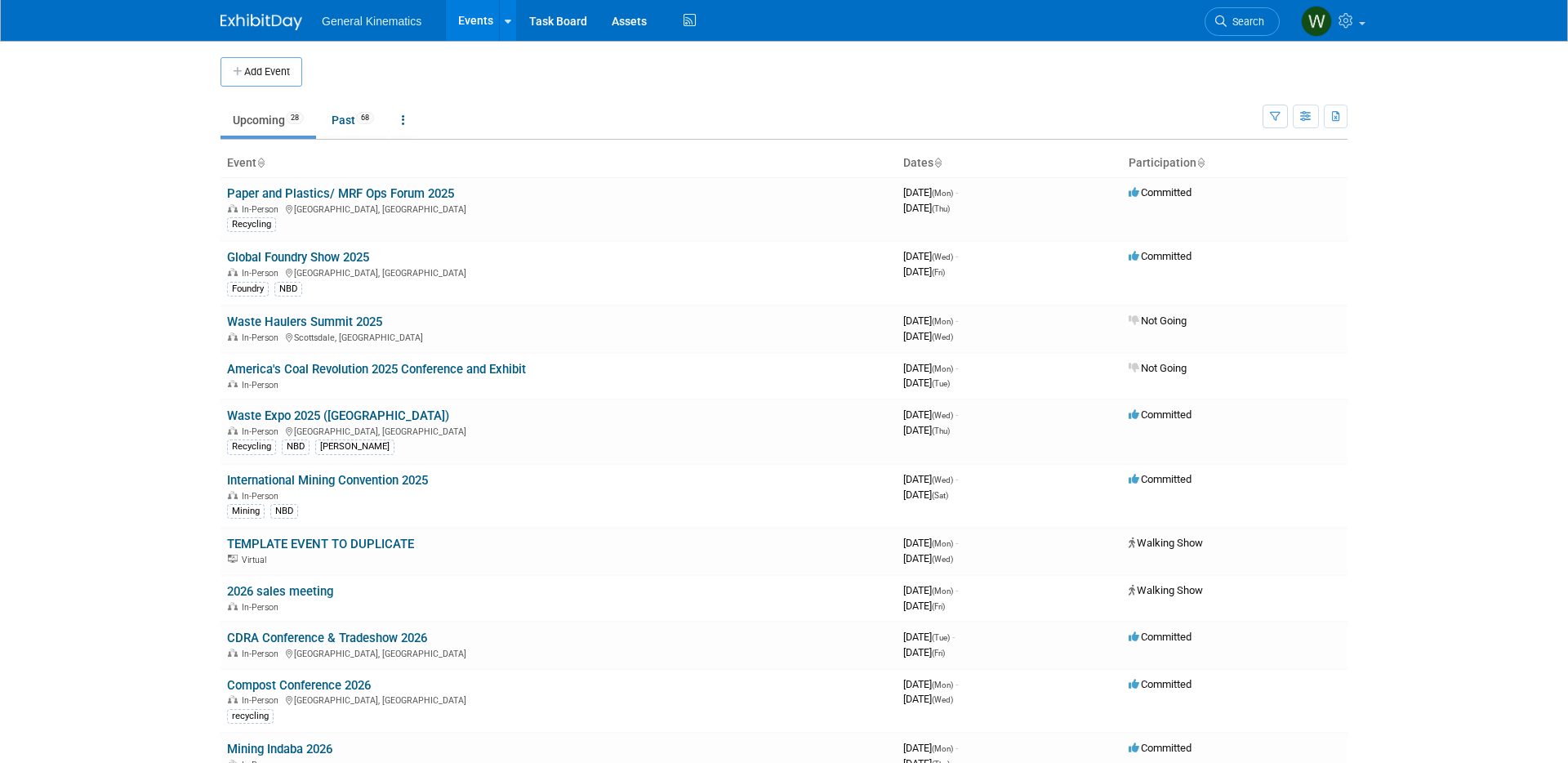
click at [280, 411] on link "Waste Expo 2025 ([GEOGRAPHIC_DATA])" at bounding box center [338, 416] width 223 height 15
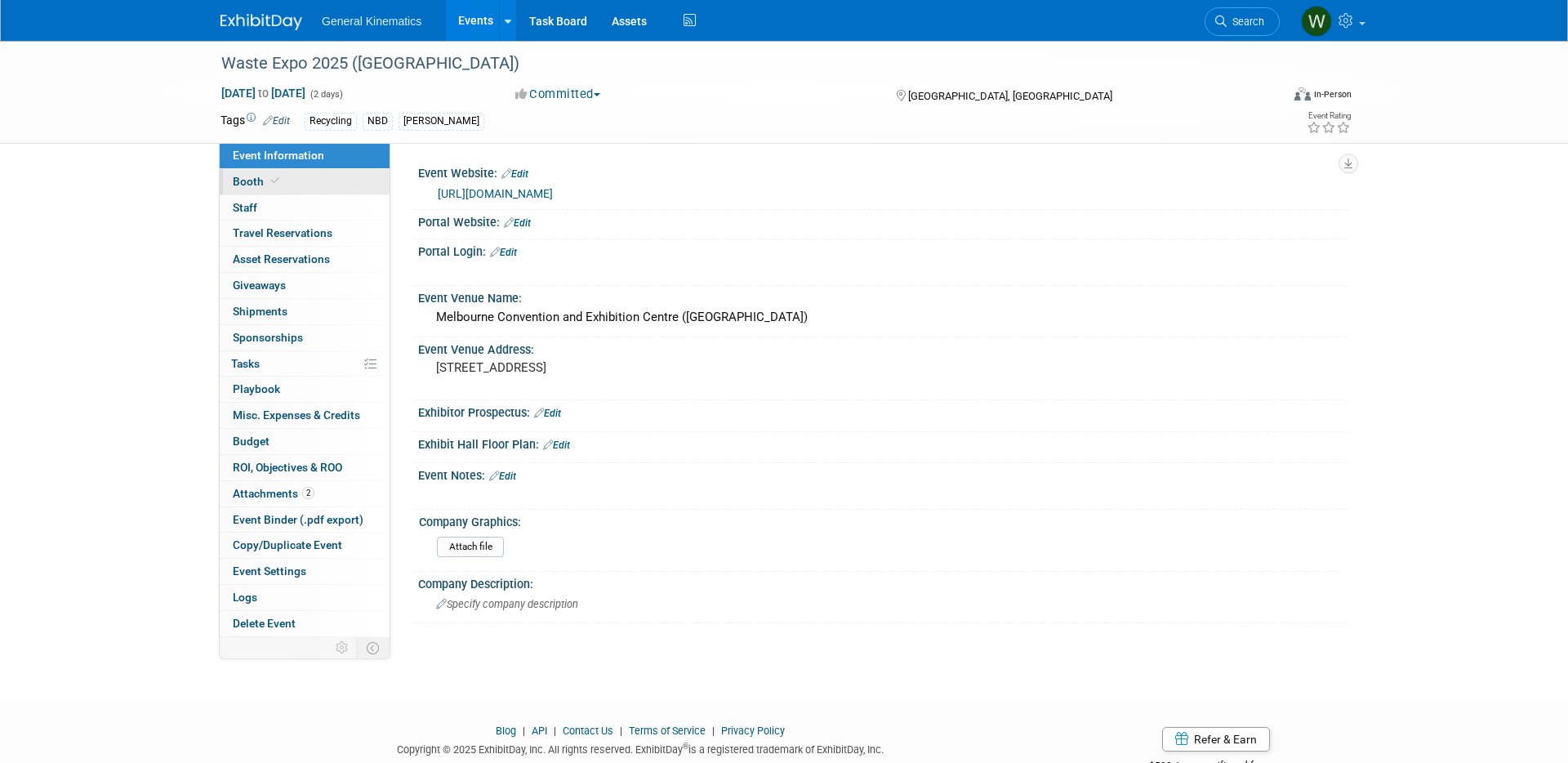
click at [319, 184] on link "Booth" at bounding box center [304, 182] width 169 height 25
